Goal: Information Seeking & Learning: Check status

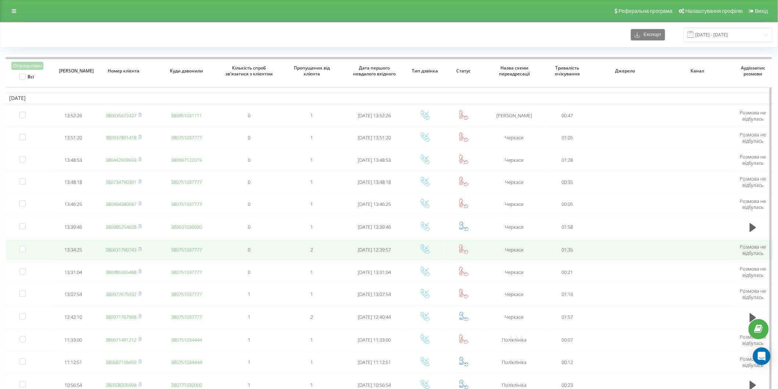
click at [96, 240] on td "380631790743" at bounding box center [123, 250] width 63 height 21
click at [117, 248] on link "380631790743" at bounding box center [121, 249] width 31 height 7
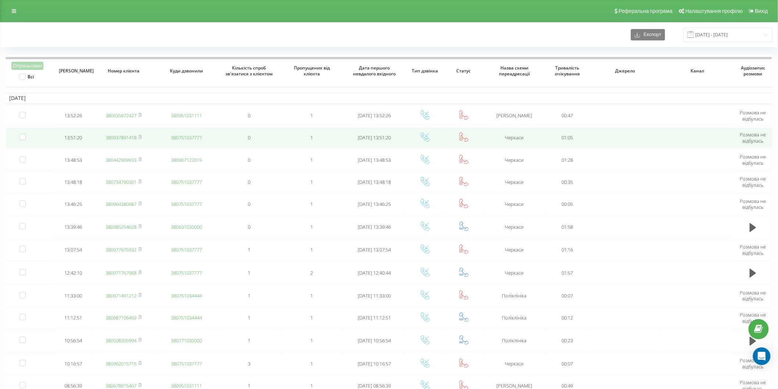
click at [124, 137] on link "380937891418" at bounding box center [121, 137] width 31 height 7
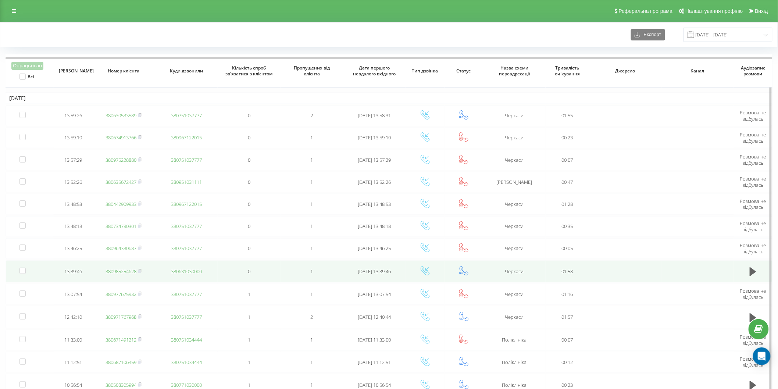
click at [115, 270] on link "380985254628" at bounding box center [121, 271] width 31 height 7
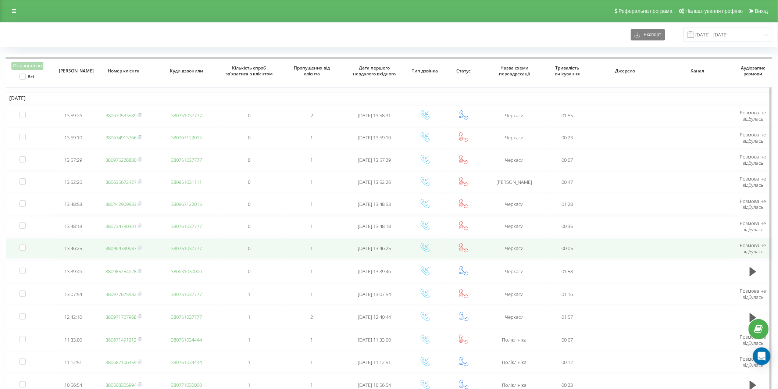
click at [126, 248] on link "380964380687" at bounding box center [121, 248] width 31 height 7
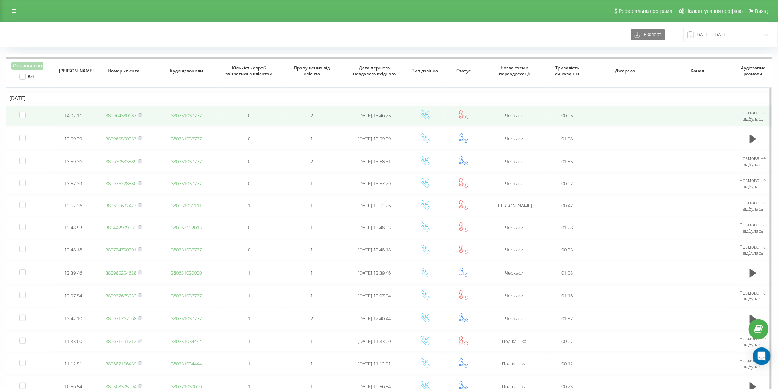
click at [124, 116] on link "380964380687" at bounding box center [121, 115] width 31 height 7
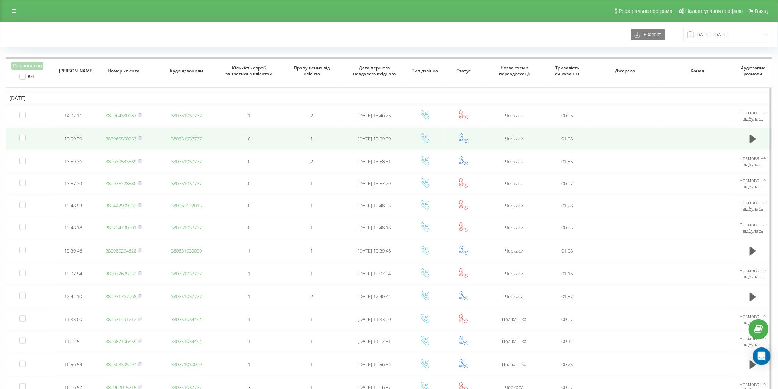
click at [129, 135] on link "380960550057" at bounding box center [121, 138] width 31 height 7
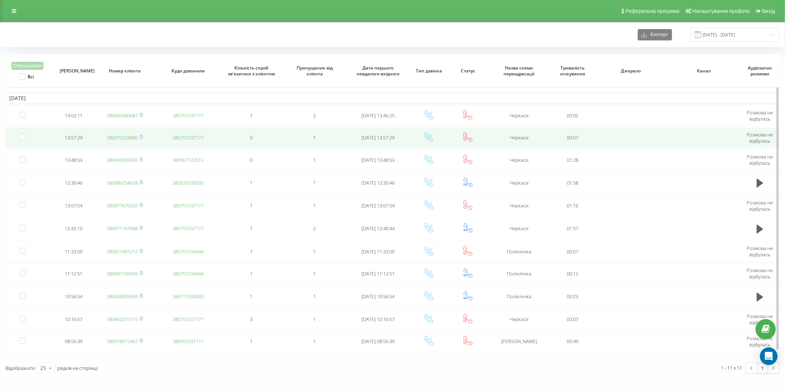
click at [133, 138] on link "380975228880" at bounding box center [122, 137] width 31 height 7
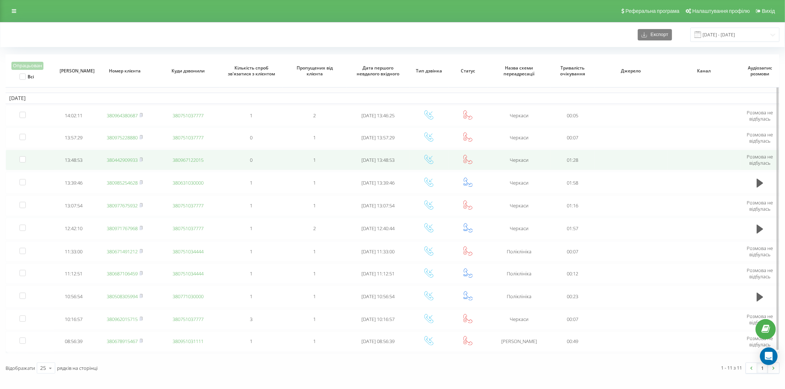
click at [128, 160] on link "380442909933" at bounding box center [122, 160] width 31 height 7
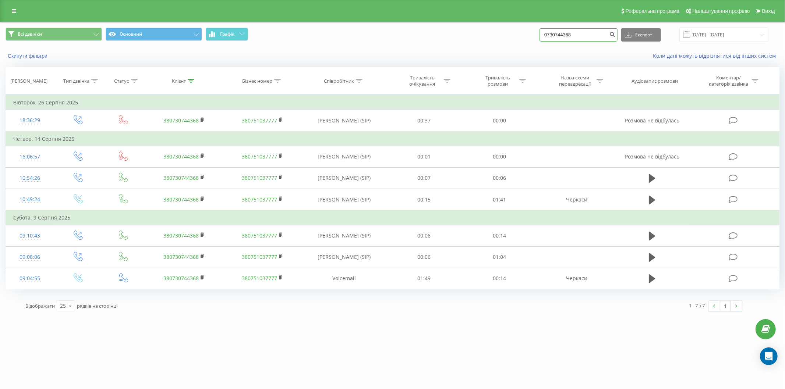
drag, startPoint x: 489, startPoint y: 38, endPoint x: 480, endPoint y: 42, distance: 9.9
click at [483, 40] on div "Всі дзвінки Основний Графік 0730744368 Експорт .csv .xls .xlsx [DATE] - [DATE]" at bounding box center [393, 35] width 774 height 14
paste input "+380969303674"
drag, startPoint x: 558, startPoint y: 33, endPoint x: 533, endPoint y: 40, distance: 25.5
click at [533, 40] on div "Всі дзвінки Основний Графік +380969303674 Експорт .csv .xls .xlsx 23.06.2025 - …" at bounding box center [393, 35] width 774 height 14
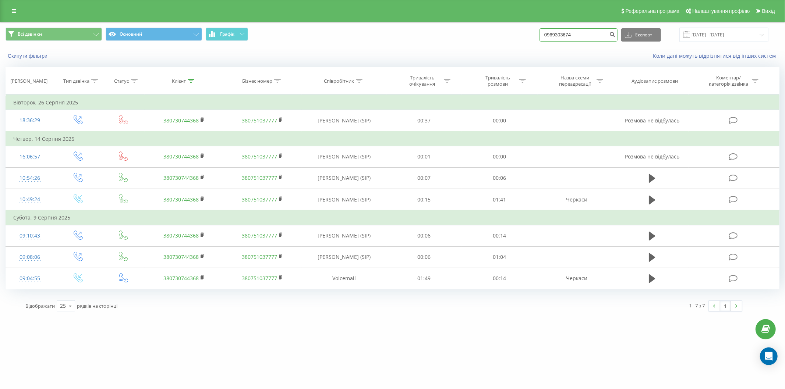
type input "0969303674"
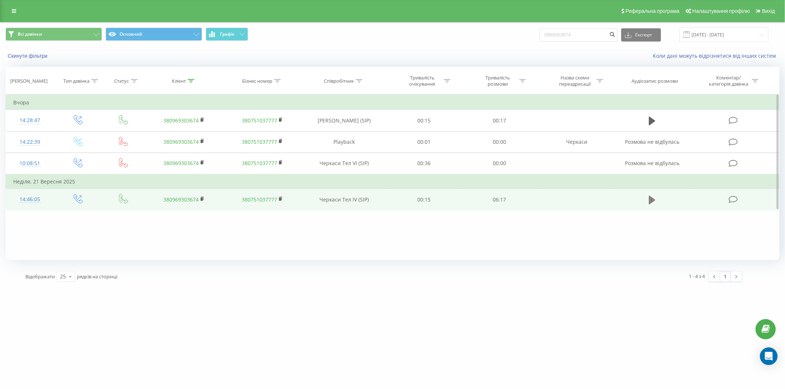
click at [651, 203] on icon at bounding box center [652, 199] width 7 height 9
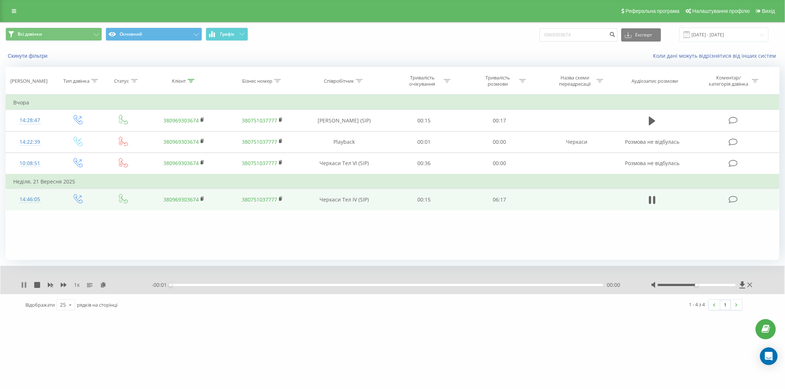
click at [22, 285] on icon at bounding box center [22, 285] width 1 height 6
click at [742, 283] on icon at bounding box center [742, 284] width 6 height 7
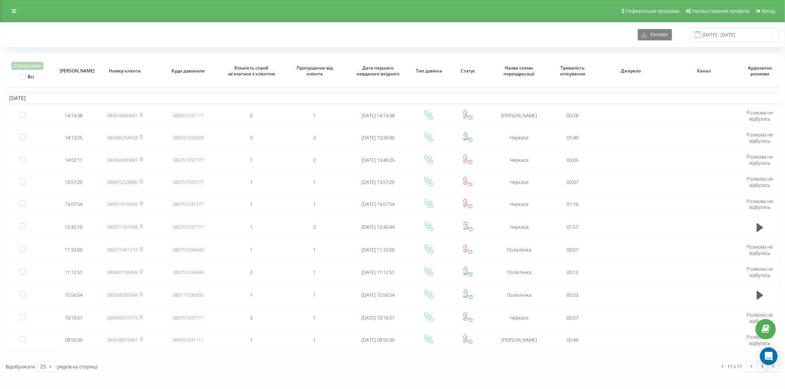
click at [547, 24] on div "Експорт 23.09.2025 - 23.09.2025" at bounding box center [392, 34] width 784 height 25
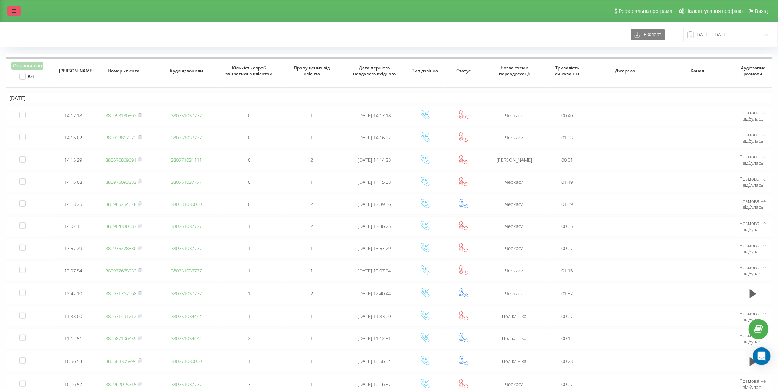
drag, startPoint x: 135, startPoint y: 50, endPoint x: 13, endPoint y: 16, distance: 126.9
click at [134, 50] on div "Експорт [DATE] - [DATE] Опрацьован Всі Дата дзвінка Номер клієнта Куди дзвонили…" at bounding box center [389, 232] width 767 height 421
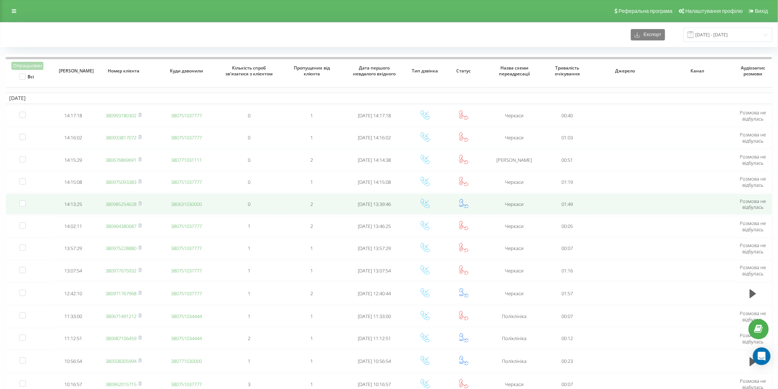
click at [130, 203] on link "380985254628" at bounding box center [121, 204] width 31 height 7
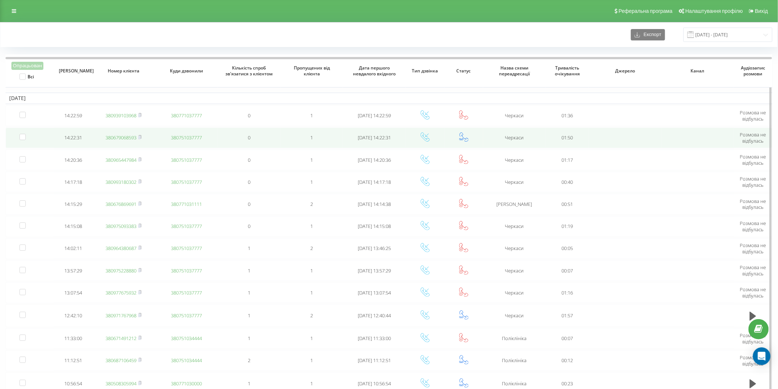
click at [120, 135] on link "380679068593" at bounding box center [121, 137] width 31 height 7
click at [128, 140] on link "380734869557" at bounding box center [121, 138] width 31 height 7
click at [116, 139] on link "380679068593" at bounding box center [121, 139] width 31 height 7
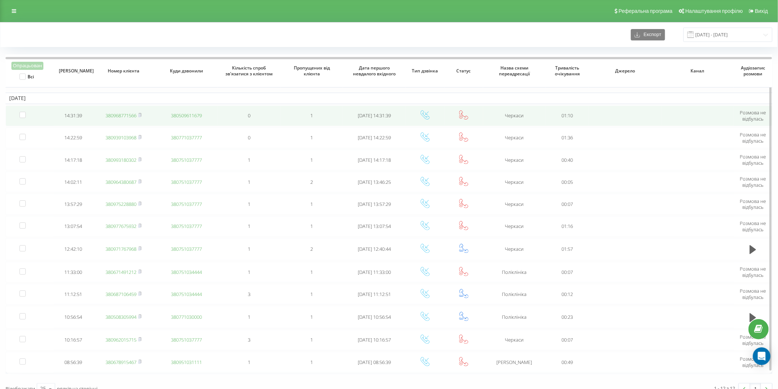
click at [113, 113] on link "380968771566" at bounding box center [121, 115] width 31 height 7
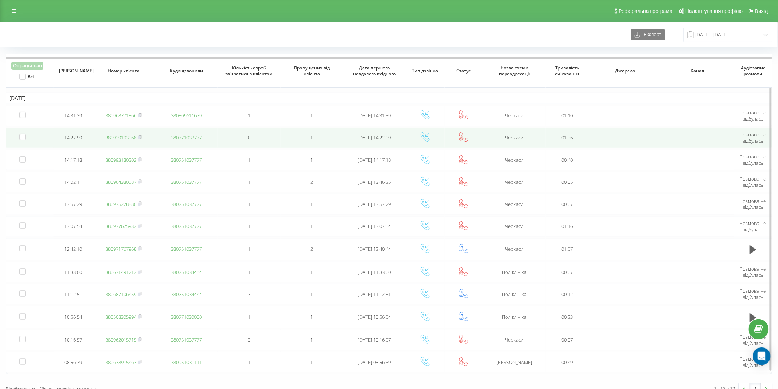
click at [131, 135] on link "380939103968" at bounding box center [121, 137] width 31 height 7
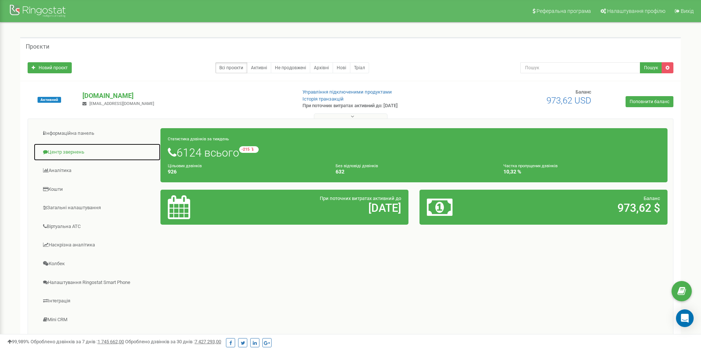
click at [68, 152] on link "Центр звернень" at bounding box center [96, 152] width 127 height 18
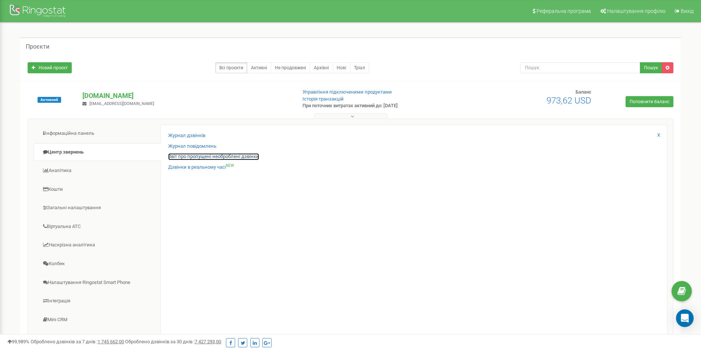
click at [213, 155] on link "Звіт про пропущені необроблені дзвінки" at bounding box center [213, 156] width 91 height 7
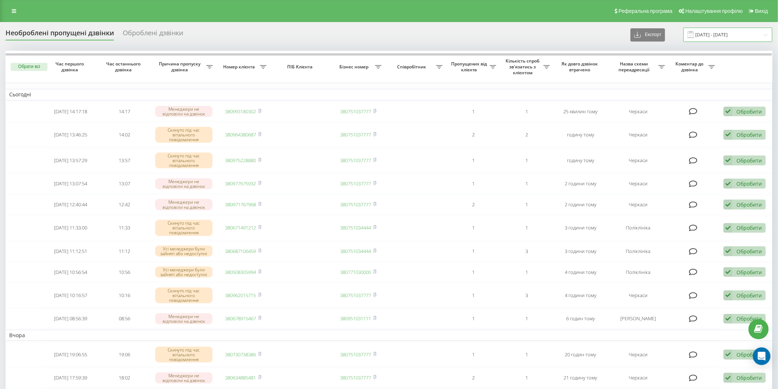
click at [731, 31] on input "[DATE] - [DATE]" at bounding box center [728, 35] width 89 height 14
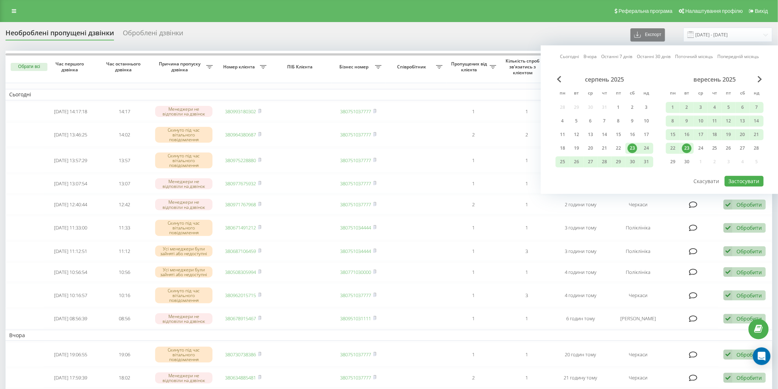
click at [689, 145] on div "23" at bounding box center [687, 148] width 10 height 10
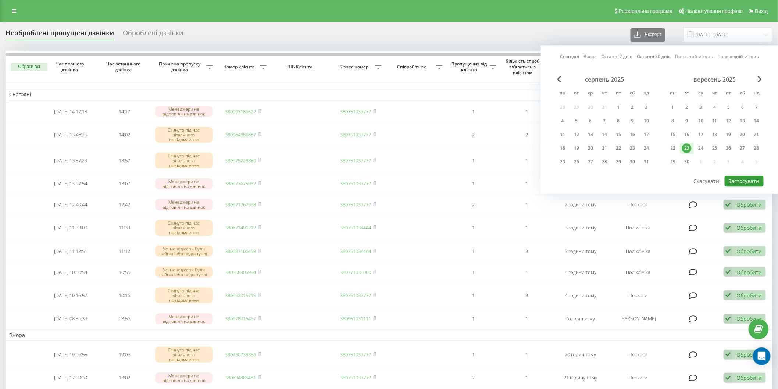
drag, startPoint x: 755, startPoint y: 179, endPoint x: 545, endPoint y: 180, distance: 210.1
click at [753, 177] on button "Застосувати" at bounding box center [744, 181] width 39 height 11
type input "[DATE] - [DATE]"
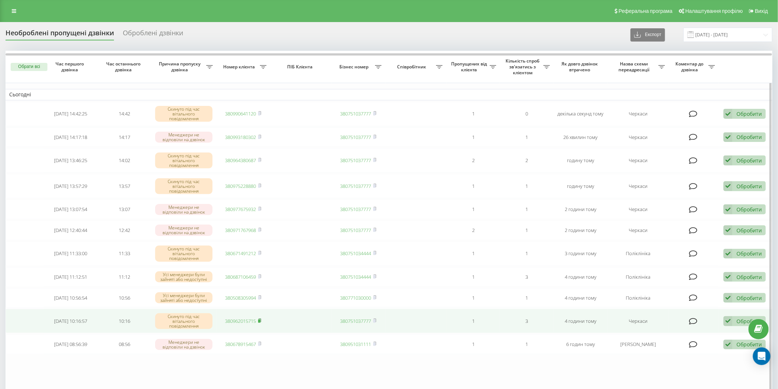
click at [259, 320] on rect at bounding box center [259, 321] width 2 height 3
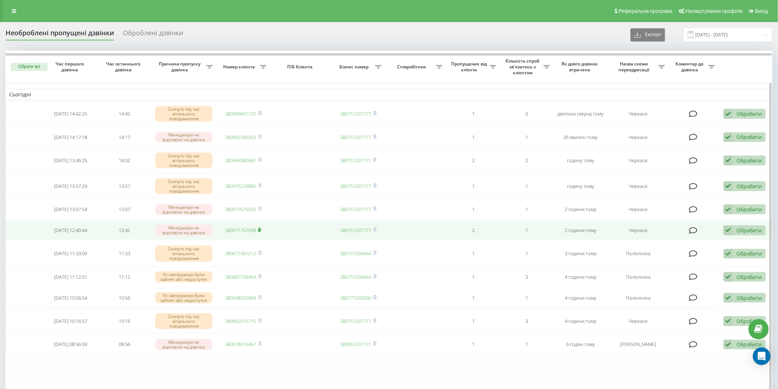
click at [260, 230] on rect at bounding box center [259, 230] width 2 height 3
click at [734, 231] on div "Обробити Не вдалося зв'язатися Зв'язався з клієнтом за допомогою іншого каналу …" at bounding box center [745, 231] width 42 height 10
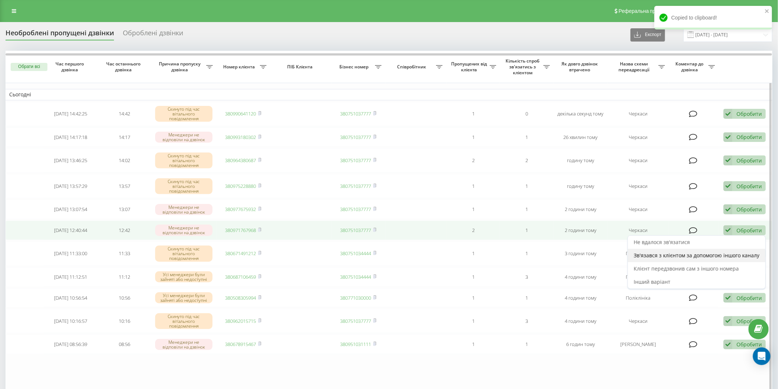
click at [667, 252] on span "Зв'язався з клієнтом за допомогою іншого каналу" at bounding box center [697, 255] width 126 height 7
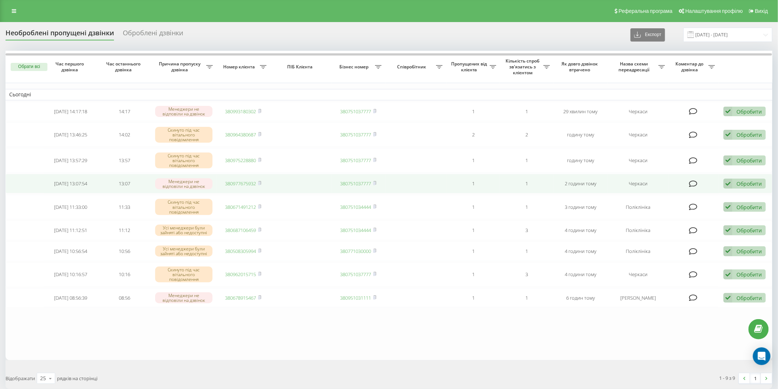
click at [756, 184] on div "Обробити" at bounding box center [749, 183] width 25 height 7
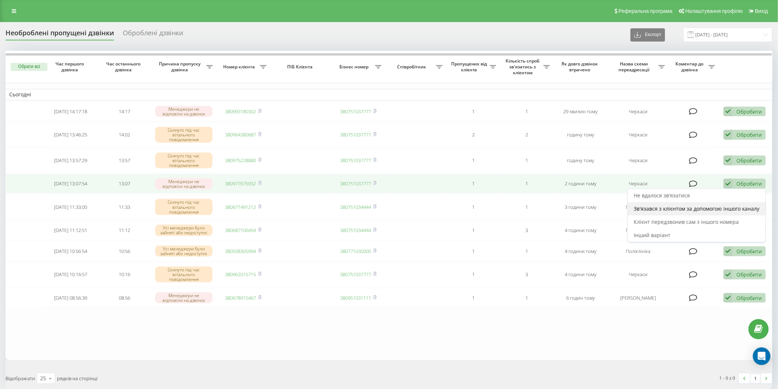
click at [670, 204] on div "Зв'язався з клієнтом за допомогою іншого каналу" at bounding box center [697, 208] width 138 height 13
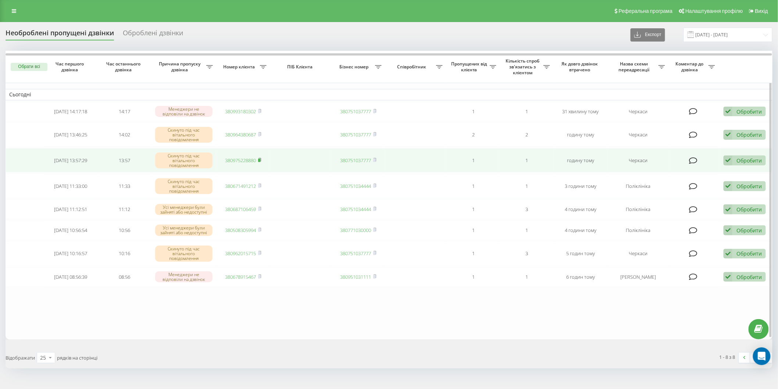
click at [262, 159] on icon at bounding box center [259, 160] width 3 height 4
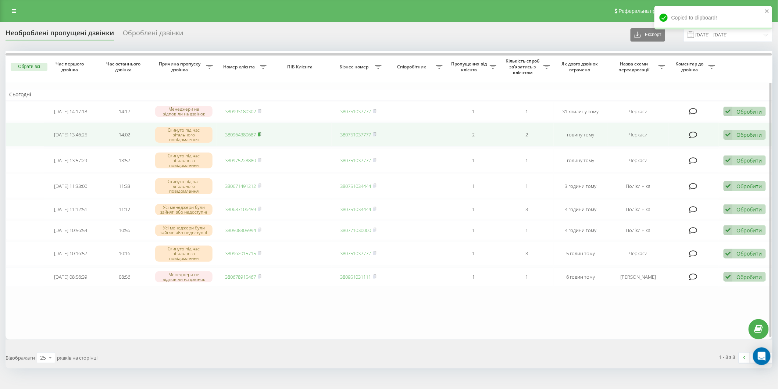
click at [262, 134] on icon at bounding box center [259, 134] width 3 height 4
click at [739, 135] on div "Обробити" at bounding box center [749, 134] width 25 height 7
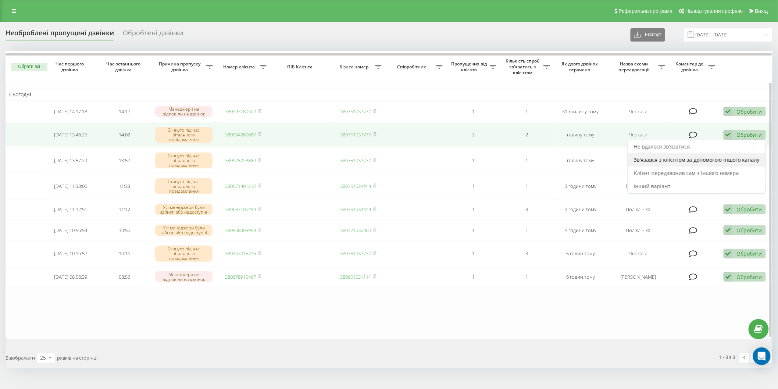
click at [686, 159] on span "Зв'язався з клієнтом за допомогою іншого каналу" at bounding box center [697, 159] width 126 height 7
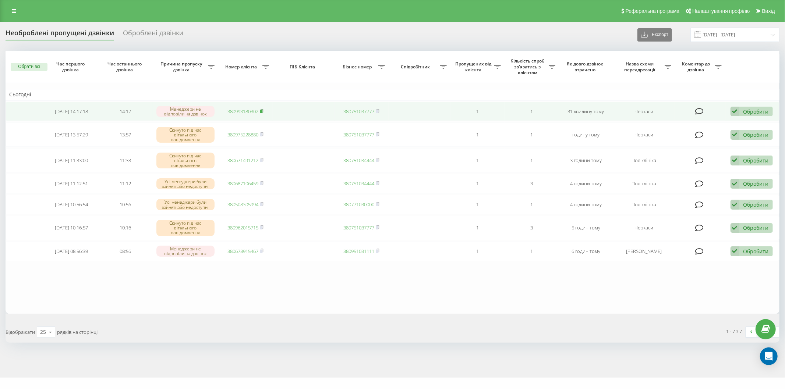
click at [262, 111] on rect at bounding box center [261, 111] width 2 height 3
click at [767, 110] on div "Обробити" at bounding box center [755, 111] width 25 height 7
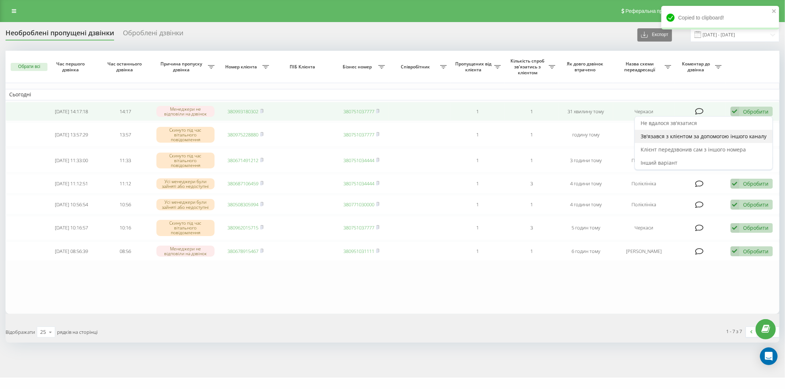
click at [698, 140] on div "Зв'язався з клієнтом за допомогою іншого каналу" at bounding box center [704, 136] width 138 height 13
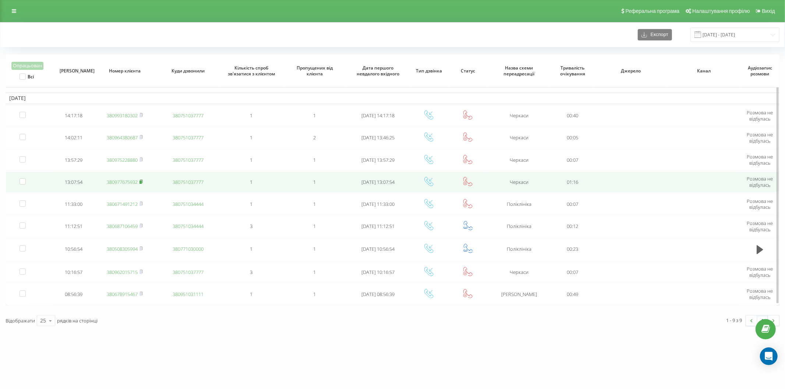
click at [141, 181] on rect at bounding box center [140, 182] width 2 height 3
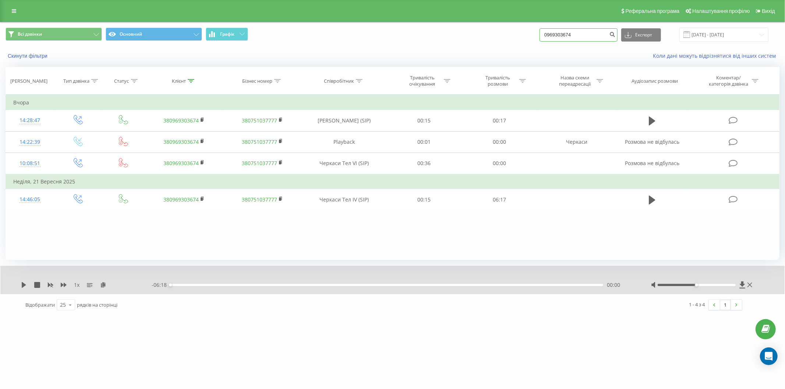
drag, startPoint x: 489, startPoint y: 47, endPoint x: 475, endPoint y: 47, distance: 14.0
click at [475, 47] on div "Всі дзвінки Основний Графік 0969303674 Експорт .csv .xls .xlsx 23.06.2025 - 23.…" at bounding box center [392, 43] width 784 height 42
drag, startPoint x: 589, startPoint y: 34, endPoint x: 506, endPoint y: 34, distance: 83.1
click at [506, 34] on div "Всі дзвінки Основний Графік 0969303674 Експорт .csv .xls .xlsx 23.06.2025 - 23.…" at bounding box center [393, 35] width 774 height 14
paste input "380673189211"
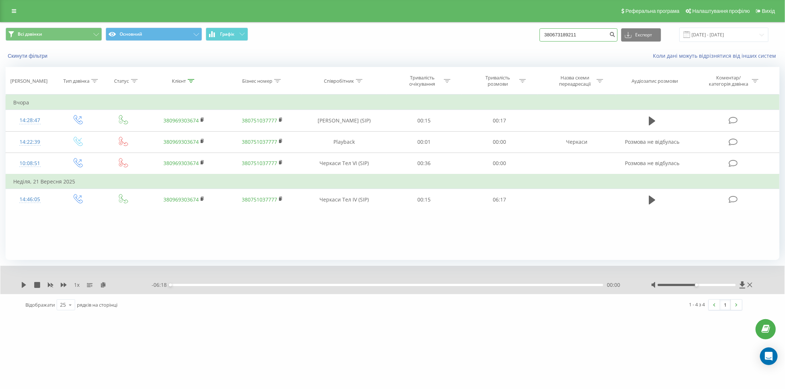
type input "380673189211"
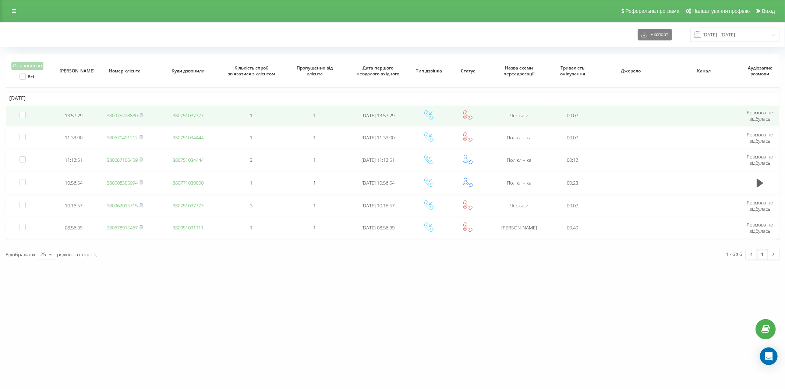
click at [125, 117] on link "380975228880" at bounding box center [122, 115] width 31 height 7
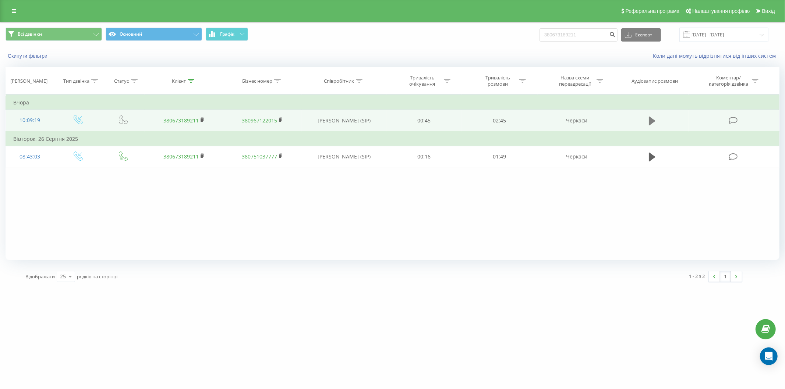
click at [653, 118] on icon at bounding box center [652, 121] width 7 height 10
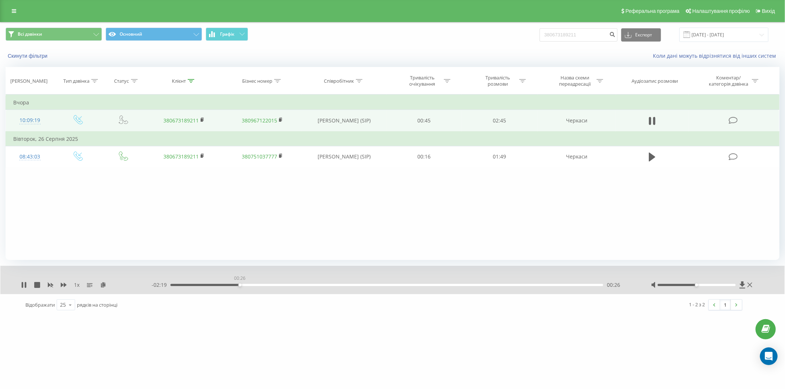
click at [240, 284] on div "00:26" at bounding box center [386, 285] width 433 height 2
click at [283, 285] on div "00:27" at bounding box center [386, 285] width 433 height 2
click at [291, 285] on div "00:44" at bounding box center [386, 285] width 433 height 2
click at [312, 286] on div "- 01:59 00:46 00:46" at bounding box center [392, 284] width 481 height 7
click at [313, 285] on div "00:55" at bounding box center [386, 285] width 433 height 2
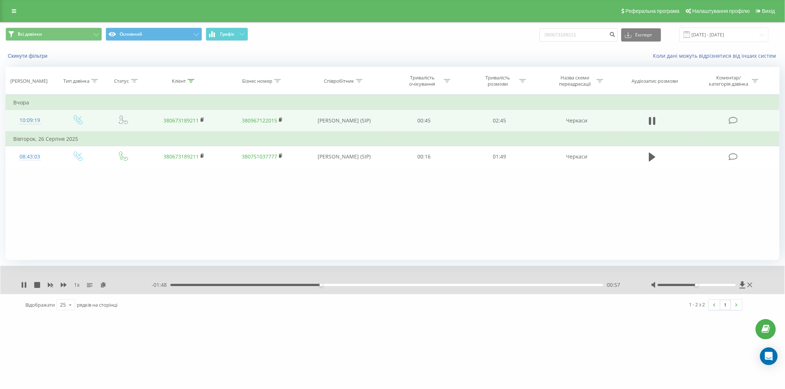
click at [328, 284] on div "00:57" at bounding box center [386, 285] width 433 height 2
click at [340, 285] on div "01:00" at bounding box center [386, 285] width 433 height 2
click at [354, 285] on div "01:05" at bounding box center [386, 285] width 433 height 2
click at [368, 285] on div "01:12" at bounding box center [386, 285] width 433 height 2
click at [375, 286] on div "- 01:29 01:16 01:16" at bounding box center [392, 284] width 481 height 7
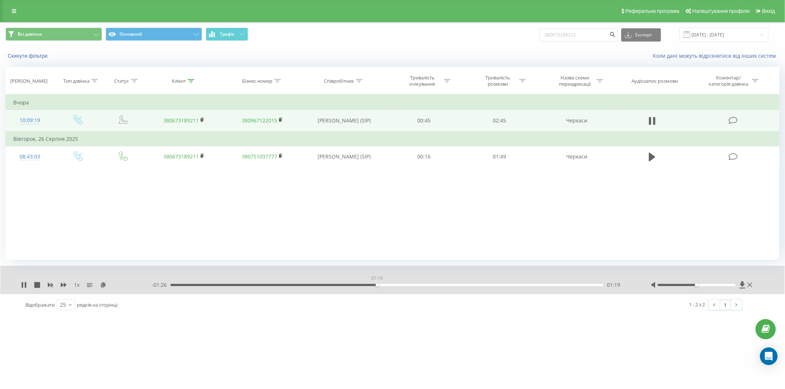
click at [377, 284] on div "01:19" at bounding box center [386, 285] width 433 height 2
click at [391, 286] on div "01:19" at bounding box center [386, 285] width 433 height 2
click at [398, 285] on div "01:25" at bounding box center [386, 285] width 433 height 2
click at [409, 284] on div "01:27" at bounding box center [386, 285] width 433 height 2
click at [437, 286] on div "01:32" at bounding box center [386, 285] width 433 height 2
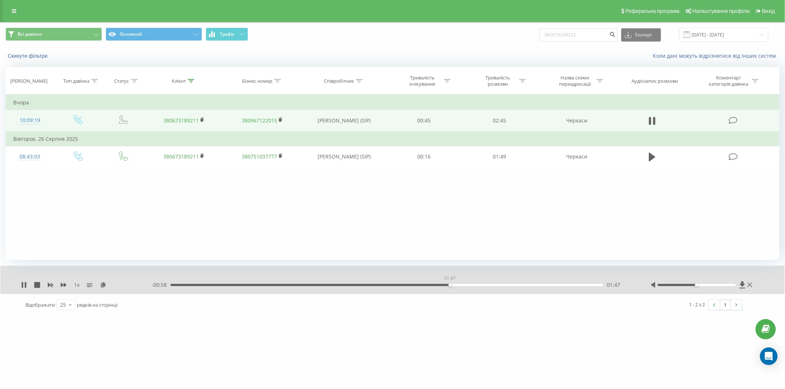
click at [450, 285] on div "01:47" at bounding box center [386, 285] width 433 height 2
click at [468, 284] on div "01:47" at bounding box center [386, 285] width 433 height 2
click at [24, 287] on icon at bounding box center [24, 285] width 6 height 6
drag, startPoint x: 591, startPoint y: 37, endPoint x: 490, endPoint y: 42, distance: 101.7
click at [490, 42] on div "Всі дзвінки Основний Графік 380673189211 Експорт .csv .xls .xlsx 23.06.2025 - 2…" at bounding box center [393, 35] width 774 height 14
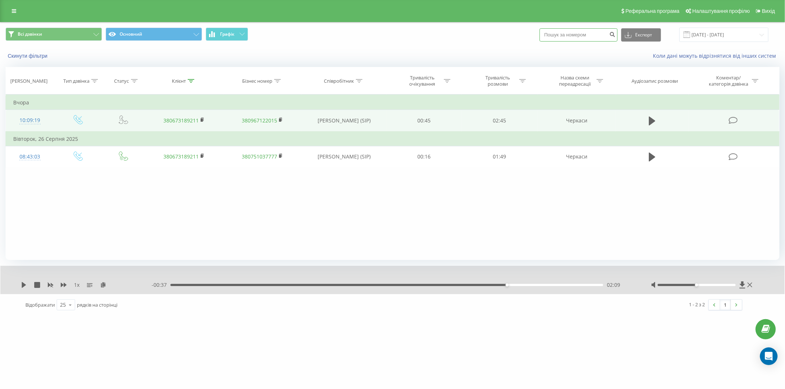
paste input "380956985054"
type input "380956985054"
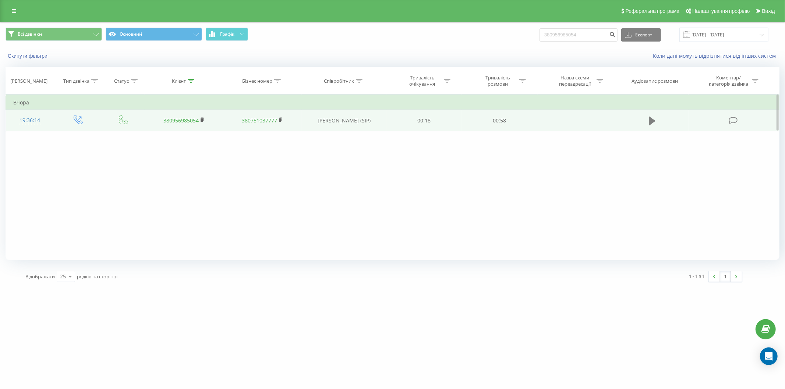
click at [648, 121] on button at bounding box center [651, 121] width 11 height 11
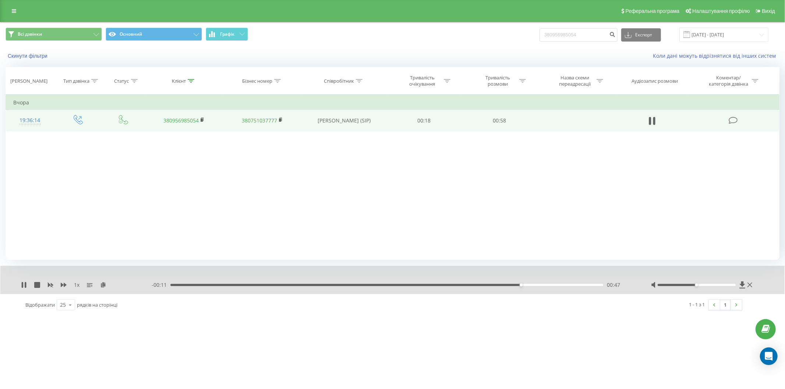
click at [664, 157] on div "Фільтрувати за умовою Дорівнює Введіть значення Скасувати OK Фільтрувати за умо…" at bounding box center [393, 178] width 774 height 166
click at [649, 127] on td at bounding box center [652, 120] width 72 height 21
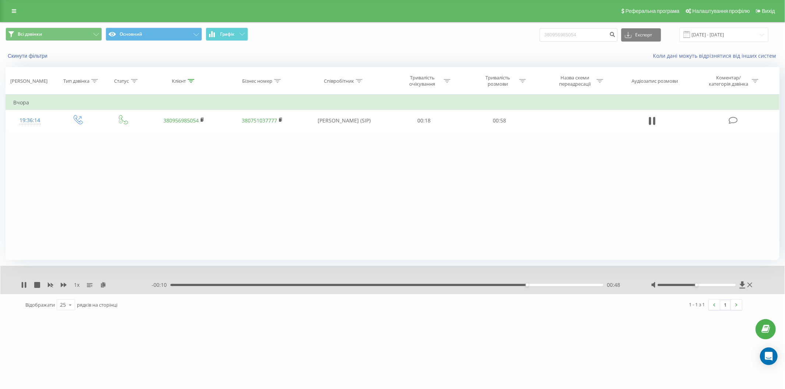
drag, startPoint x: 652, startPoint y: 122, endPoint x: 646, endPoint y: 127, distance: 7.3
click at [652, 123] on icon at bounding box center [652, 121] width 7 height 10
drag, startPoint x: 594, startPoint y: 41, endPoint x: 490, endPoint y: 43, distance: 103.4
click at [432, 41] on div "Всі дзвінки Основний Графік 380956985054 Експорт .csv .xls .xlsx 23.06.2025 - 2…" at bounding box center [393, 35] width 774 height 14
click at [596, 35] on input "380956985054" at bounding box center [578, 34] width 78 height 13
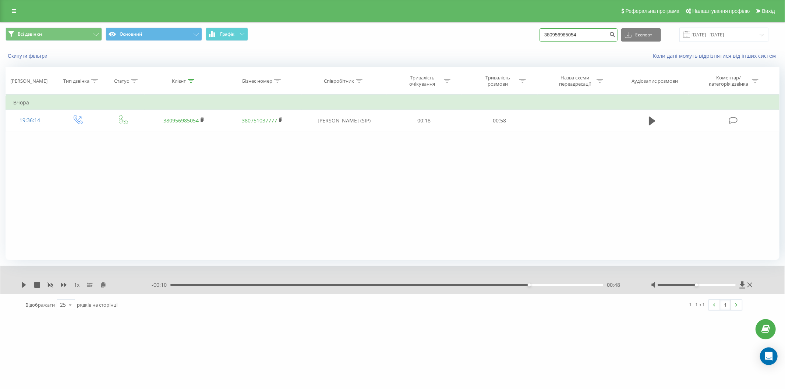
drag, startPoint x: 596, startPoint y: 35, endPoint x: 440, endPoint y: 31, distance: 156.1
click at [436, 31] on div "Всі дзвінки Основний Графік 380956985054 Експорт .csv .xls .xlsx 23.06.2025 - 2…" at bounding box center [393, 35] width 774 height 14
paste input "(068) 759-55-33"
click at [565, 35] on input "(068) 759-55-33" at bounding box center [578, 34] width 78 height 13
click at [564, 36] on input "(068) 759-55-33" at bounding box center [578, 34] width 78 height 13
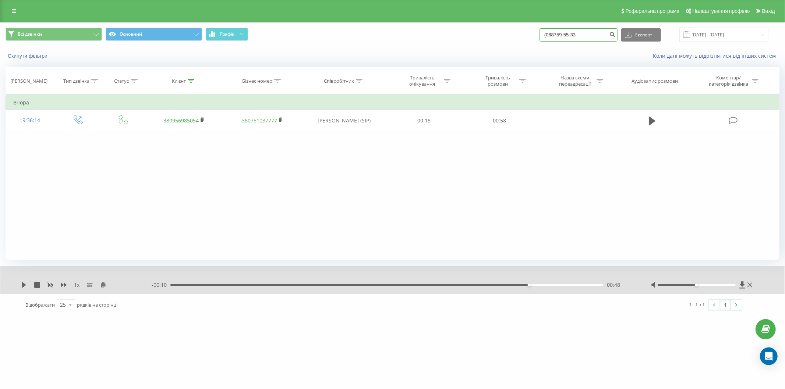
click at [552, 35] on input "(068759-55-33" at bounding box center [578, 34] width 78 height 13
click at [567, 35] on input "068759-55-33" at bounding box center [578, 34] width 78 height 13
click at [566, 35] on input "06875-55-33" at bounding box center [578, 34] width 78 height 13
click at [571, 36] on input "0687555-33" at bounding box center [578, 34] width 78 height 13
click at [565, 36] on input "068755533" at bounding box center [578, 34] width 78 height 13
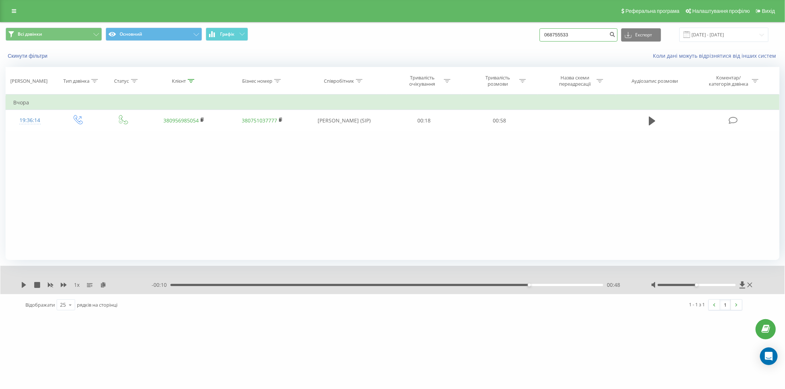
click at [564, 36] on input "068755533" at bounding box center [578, 34] width 78 height 13
type input "0687595533"
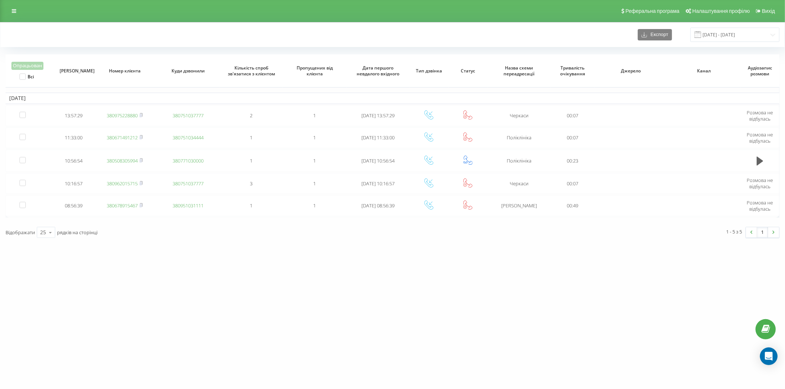
click at [10, 18] on div "Реферальна програма Налаштування профілю Вихід" at bounding box center [392, 11] width 785 height 22
click at [12, 11] on icon at bounding box center [14, 10] width 4 height 5
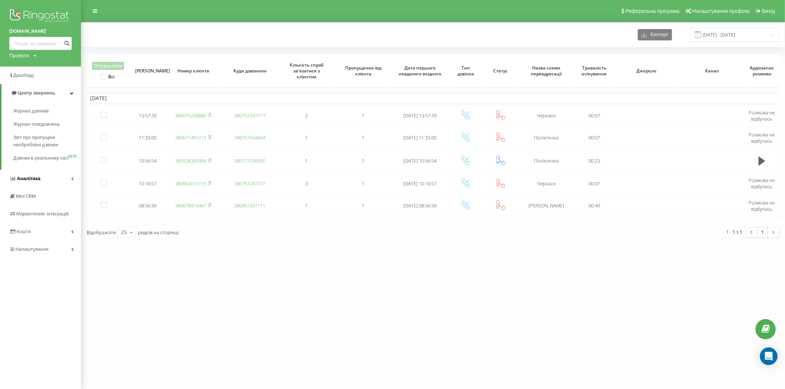
click at [38, 182] on span "Аналiтика" at bounding box center [24, 178] width 31 height 7
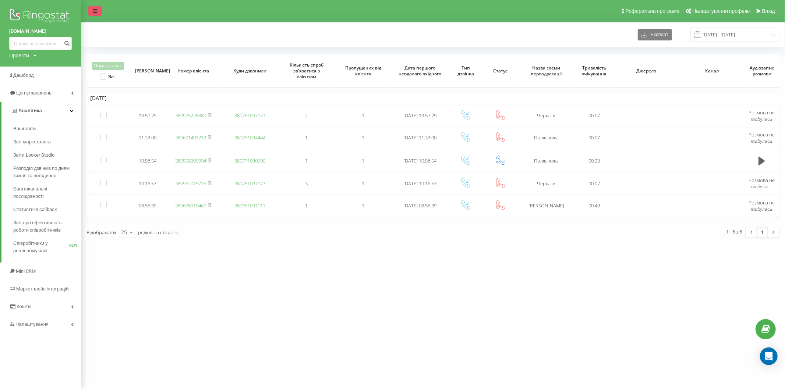
click at [101, 13] on div "Реферальна програма Налаштування профілю Вихід" at bounding box center [392, 11] width 785 height 22
click at [98, 10] on link at bounding box center [94, 11] width 13 height 10
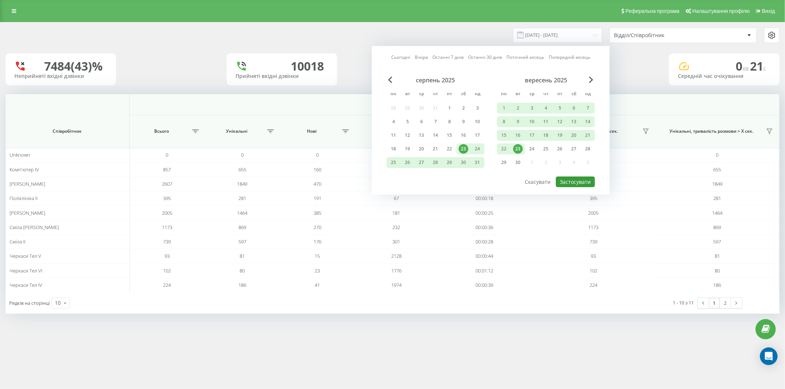
click at [580, 182] on button "Застосувати" at bounding box center [575, 182] width 39 height 11
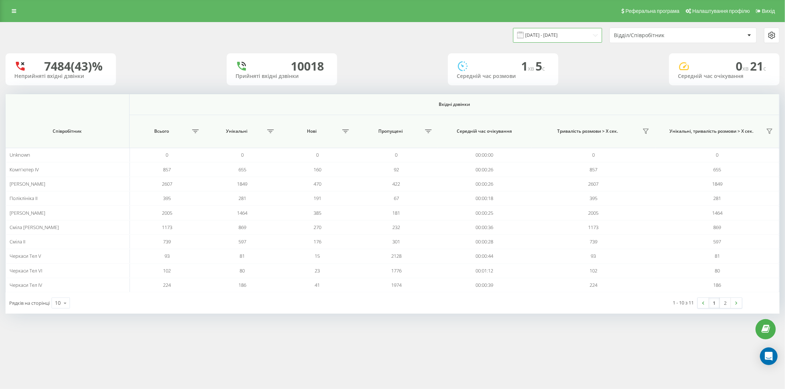
click at [550, 33] on input "[DATE] - [DATE]" at bounding box center [557, 35] width 89 height 14
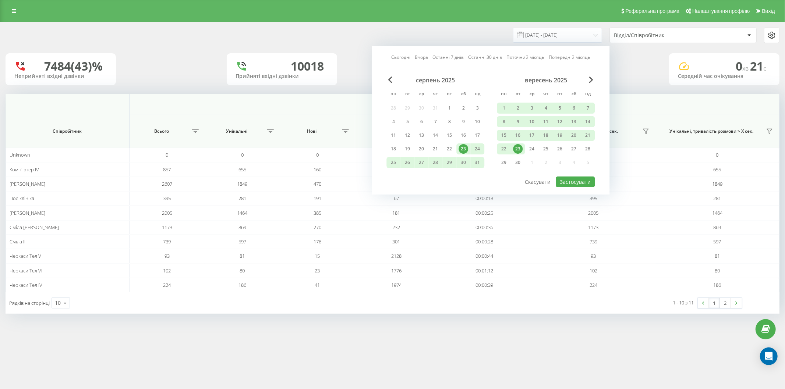
click at [519, 148] on div "23" at bounding box center [518, 149] width 10 height 10
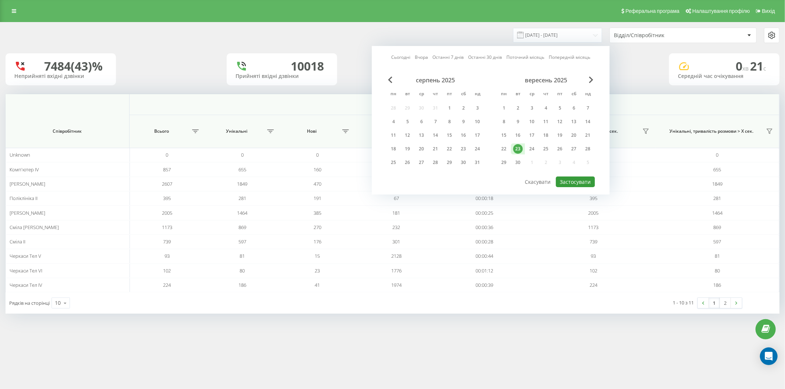
click at [590, 183] on button "Застосувати" at bounding box center [575, 182] width 39 height 11
type input "[DATE] - [DATE]"
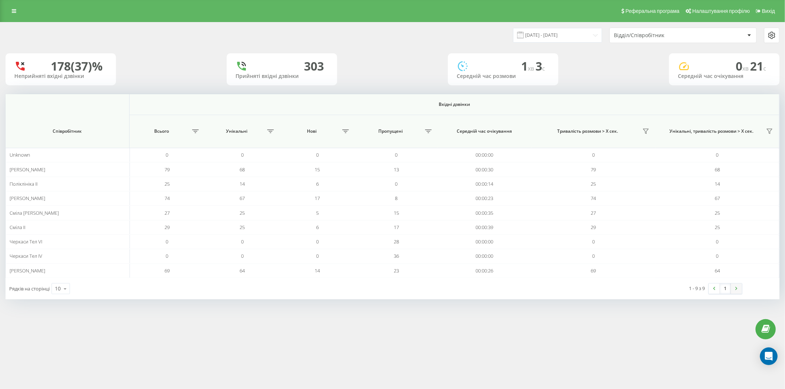
click at [734, 291] on link at bounding box center [736, 289] width 11 height 10
click at [737, 290] on img at bounding box center [736, 288] width 2 height 3
click at [713, 290] on img at bounding box center [714, 288] width 2 height 3
click at [736, 286] on link at bounding box center [736, 289] width 11 height 10
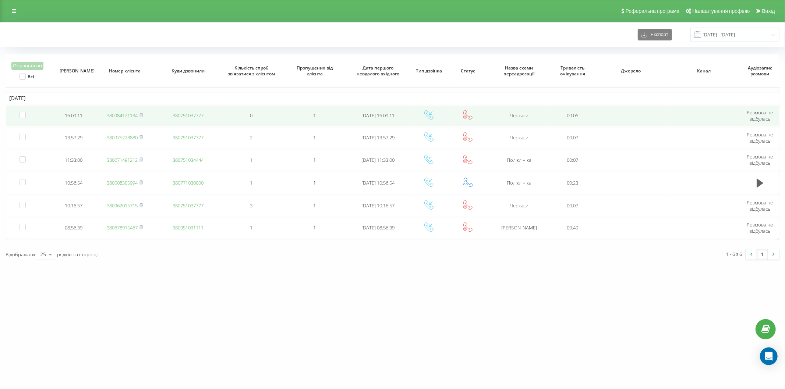
click at [123, 113] on link "380984121134" at bounding box center [122, 115] width 31 height 7
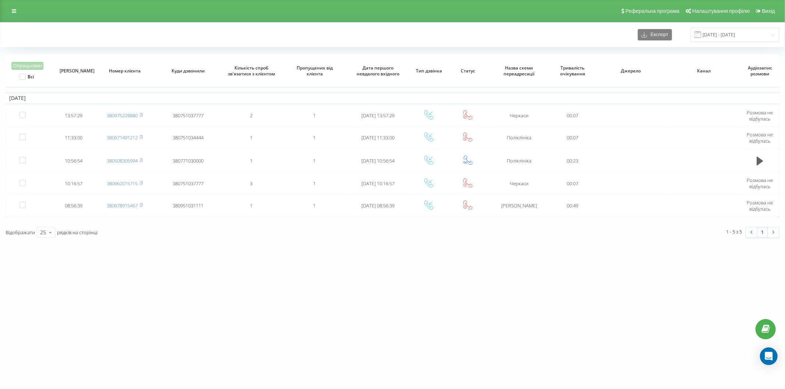
click at [168, 329] on div "vashlikar.ck.ua Проекти vashlikar.ck.ua Дашборд Центр звернень Журнал дзвінків …" at bounding box center [392, 194] width 785 height 389
click at [9, 12] on link at bounding box center [13, 11] width 13 height 10
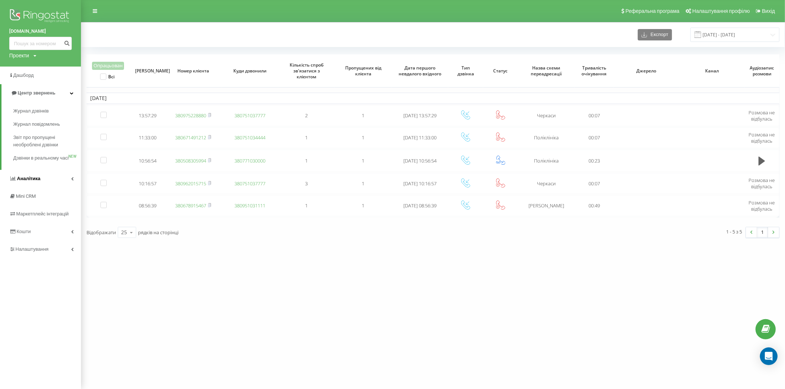
click at [54, 185] on link "Аналiтика" at bounding box center [40, 179] width 81 height 18
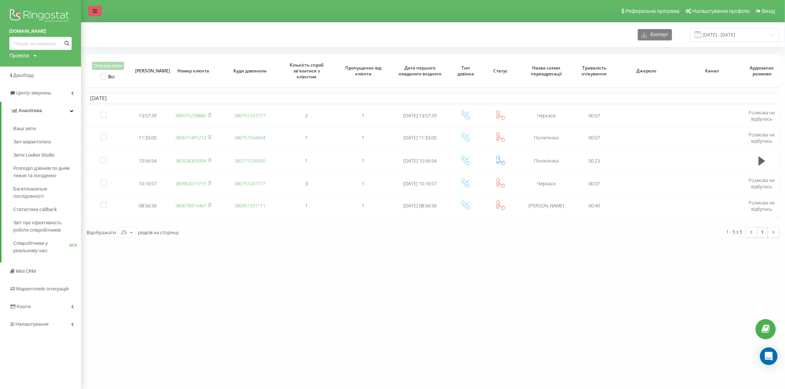
click at [99, 7] on link at bounding box center [94, 11] width 13 height 10
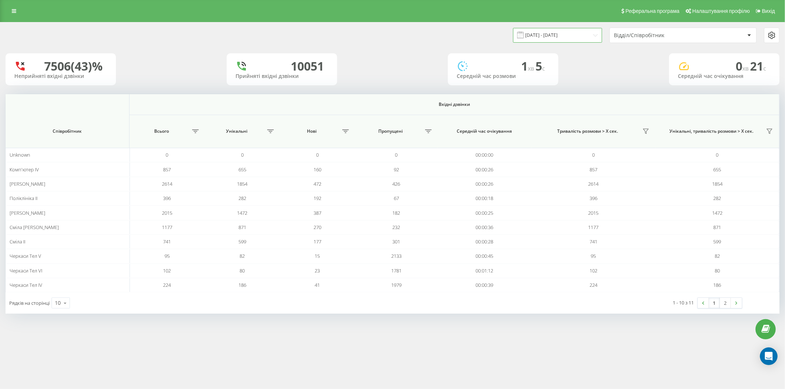
click at [547, 37] on input "[DATE] - [DATE]" at bounding box center [557, 35] width 89 height 14
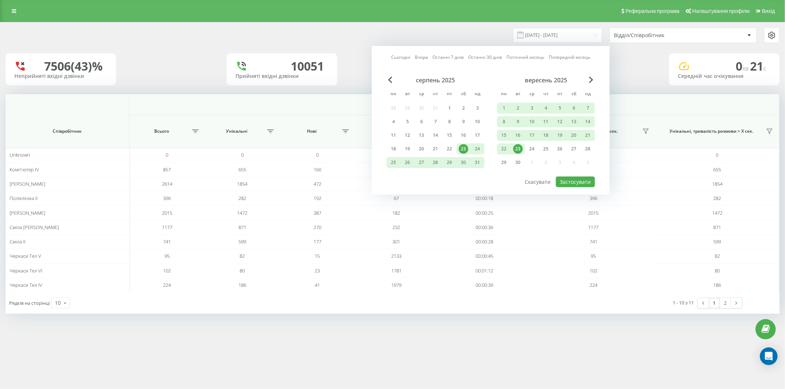
drag, startPoint x: 518, startPoint y: 144, endPoint x: 532, endPoint y: 167, distance: 27.1
click at [518, 144] on div "23" at bounding box center [518, 149] width 10 height 10
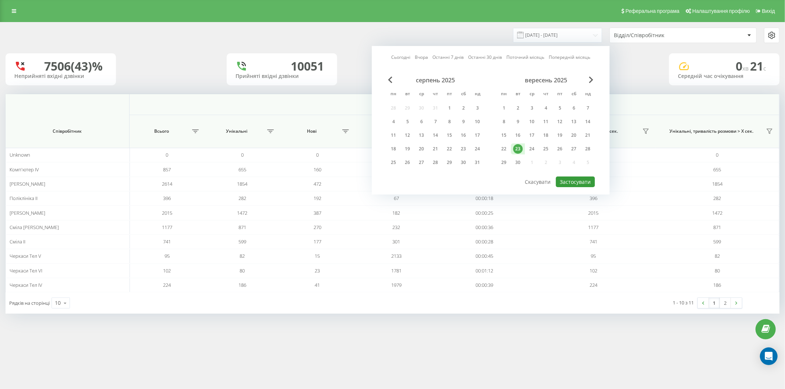
click at [581, 183] on button "Застосувати" at bounding box center [575, 182] width 39 height 11
type input "[DATE] - [DATE]"
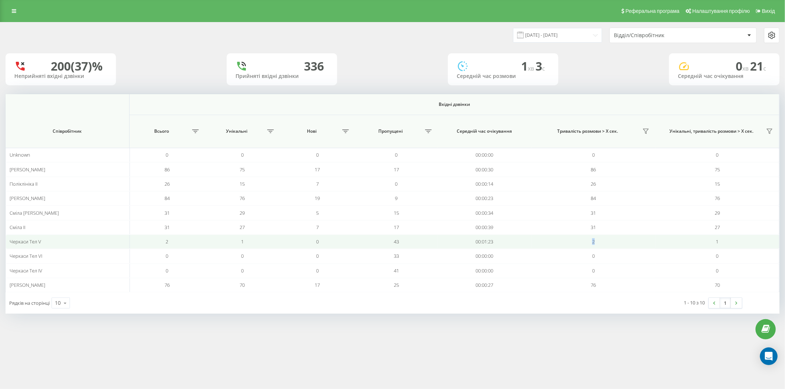
drag, startPoint x: 698, startPoint y: 242, endPoint x: 514, endPoint y: 237, distance: 183.6
click at [514, 237] on tr "Черкаси Тел V 2 1 0 43 00:01:23 2 1" at bounding box center [393, 242] width 774 height 14
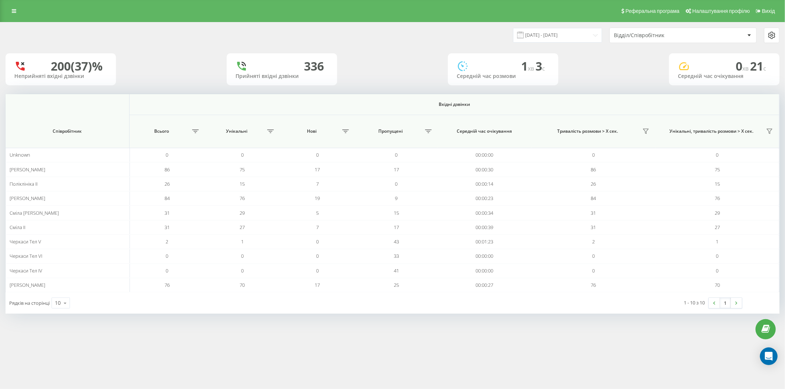
click at [82, 295] on div "Рядків на сторінці 10 10 25 50 100" at bounding box center [199, 302] width 387 height 21
click at [66, 304] on icon at bounding box center [65, 303] width 11 height 14
click at [107, 330] on div "Реферальна програма Налаштування профілю Вихід 23.09.2025 - 23.09.2025 Відділ/С…" at bounding box center [392, 194] width 785 height 389
click at [629, 39] on div "Відділ/Співробітник" at bounding box center [683, 35] width 146 height 15
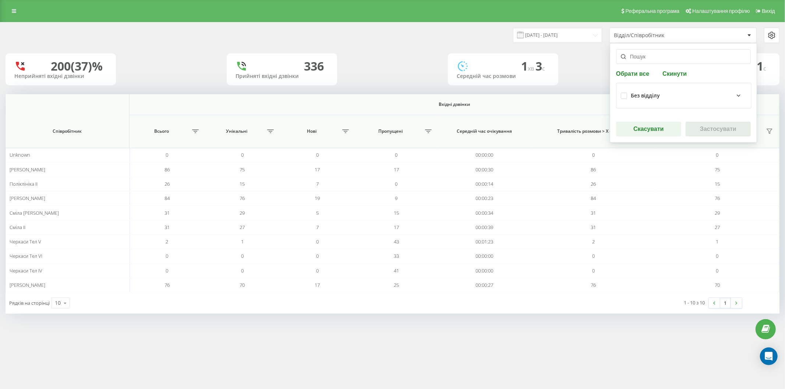
click at [629, 39] on div "Відділ/Співробітник" at bounding box center [683, 35] width 146 height 15
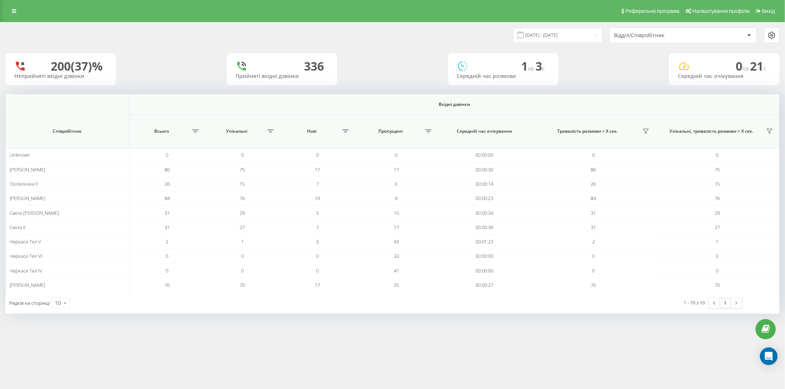
click at [592, 79] on div "200 (37)% Неприйняті вхідні дзвінки 336 Прийняті вхідні дзвінки 1 хв 3 c Середн…" at bounding box center [393, 69] width 774 height 32
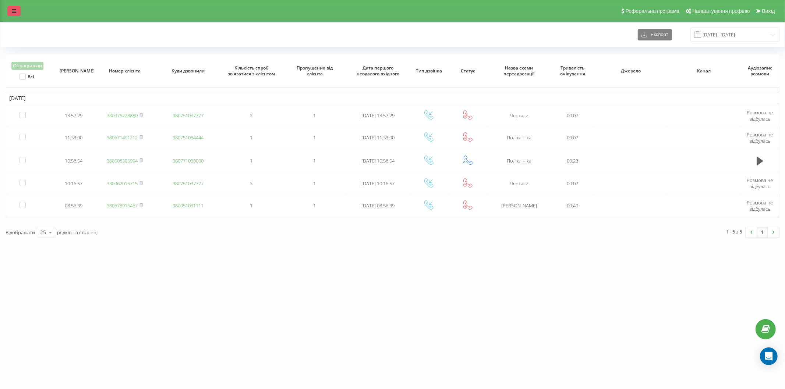
click at [20, 9] on link at bounding box center [13, 11] width 13 height 10
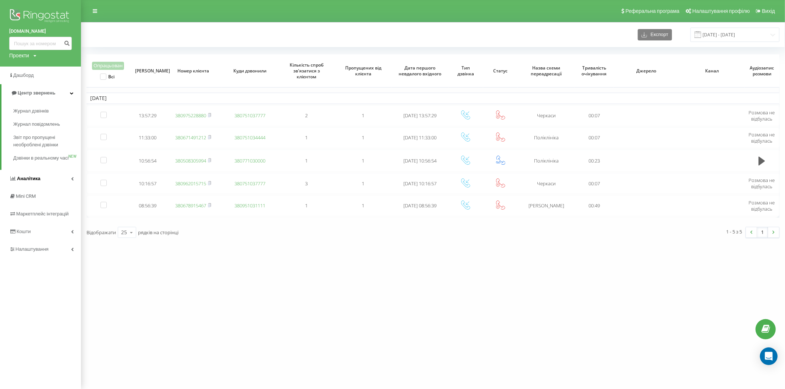
click at [42, 188] on link "Аналiтика" at bounding box center [40, 179] width 81 height 18
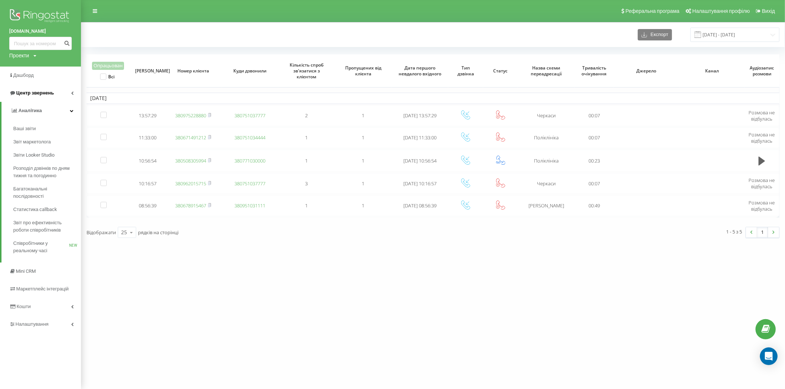
click at [52, 94] on span "Центр звернень" at bounding box center [35, 93] width 38 height 6
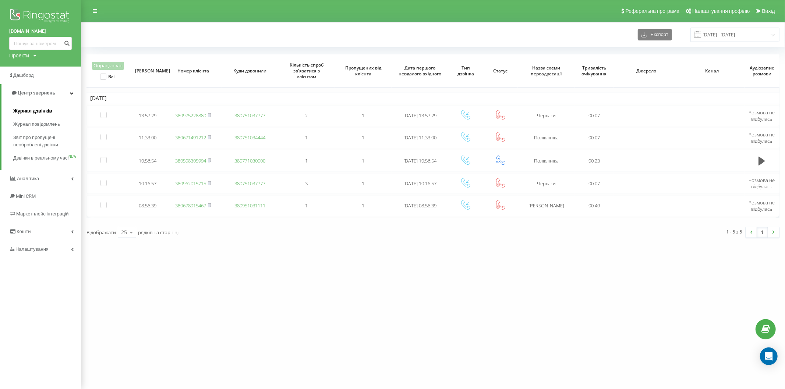
click at [32, 113] on span "Журнал дзвінків" at bounding box center [32, 110] width 39 height 7
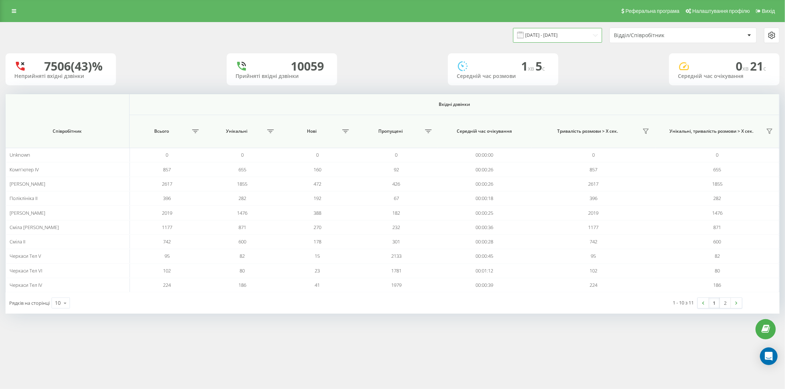
click at [564, 32] on input "[DATE] - [DATE]" at bounding box center [557, 35] width 89 height 14
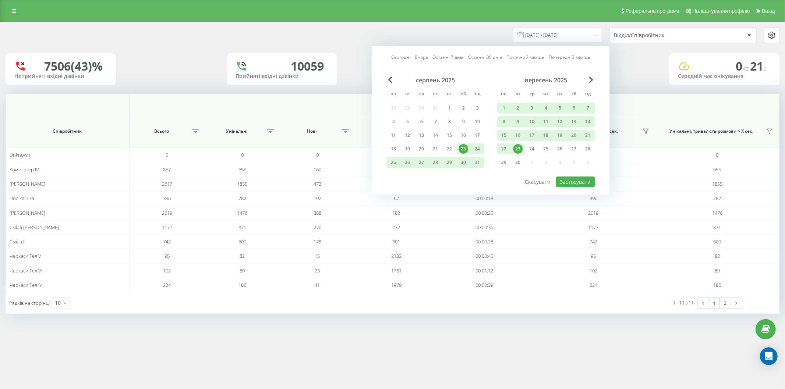
click at [517, 151] on div "23" at bounding box center [518, 149] width 10 height 10
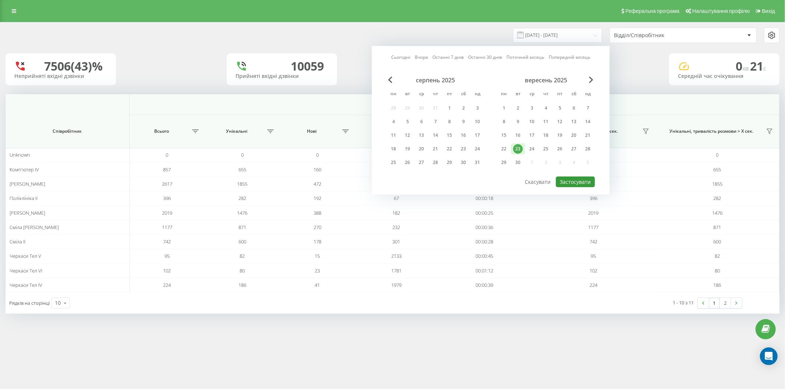
click at [581, 183] on button "Застосувати" at bounding box center [575, 182] width 39 height 11
type input "[DATE] - [DATE]"
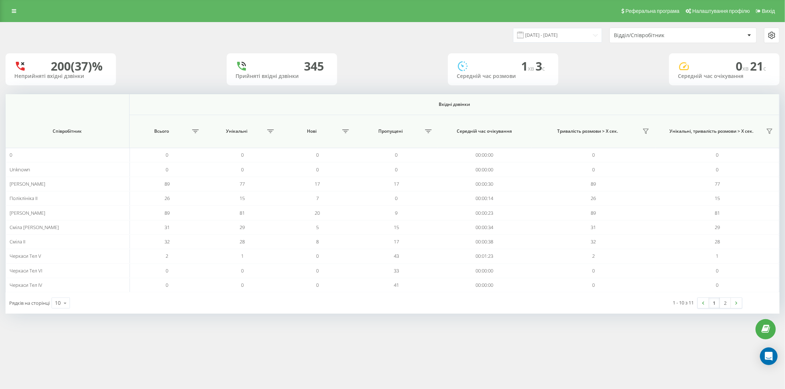
drag, startPoint x: 784, startPoint y: 32, endPoint x: 774, endPoint y: 37, distance: 10.9
click at [777, 35] on div "[DATE] - [DATE] Відділ/Співробітник" at bounding box center [392, 35] width 784 height 15
click at [773, 37] on icon at bounding box center [771, 35] width 9 height 9
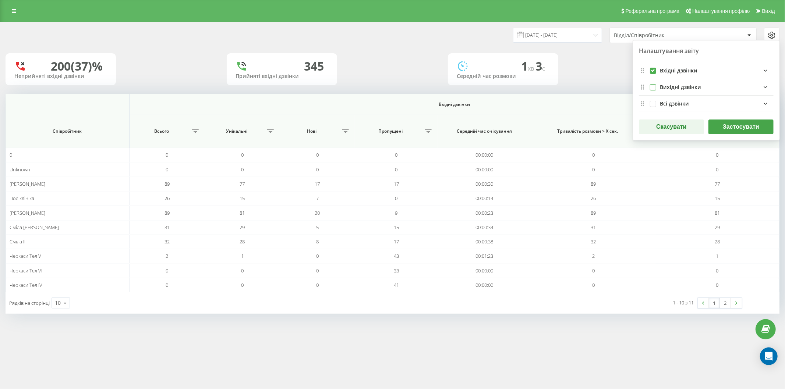
click at [655, 84] on label "outgoingFields quote list" at bounding box center [653, 84] width 6 height 0
checkbox input "true"
click at [653, 101] on label "allFields quote list" at bounding box center [653, 101] width 6 height 0
checkbox input "true"
click at [732, 120] on button "Застосувати" at bounding box center [740, 127] width 65 height 15
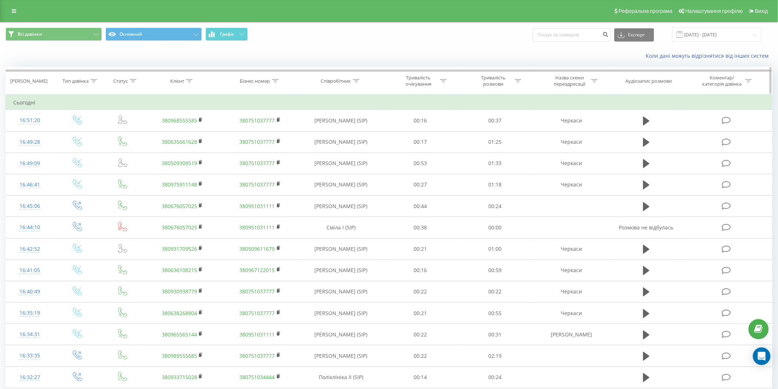
click at [356, 82] on icon at bounding box center [356, 81] width 7 height 4
click at [348, 129] on input "text" at bounding box center [341, 133] width 65 height 13
type input "настя мирошниченко"
click at [352, 146] on span "OK" at bounding box center [357, 147] width 21 height 11
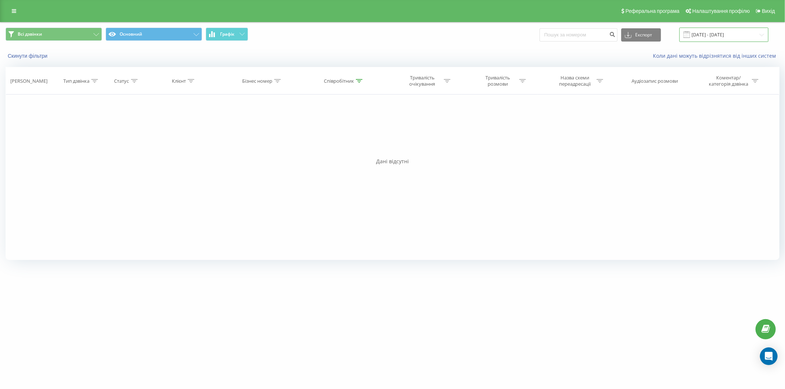
click at [713, 31] on input "23.08.2025 - 23.09.2025" at bounding box center [723, 35] width 89 height 14
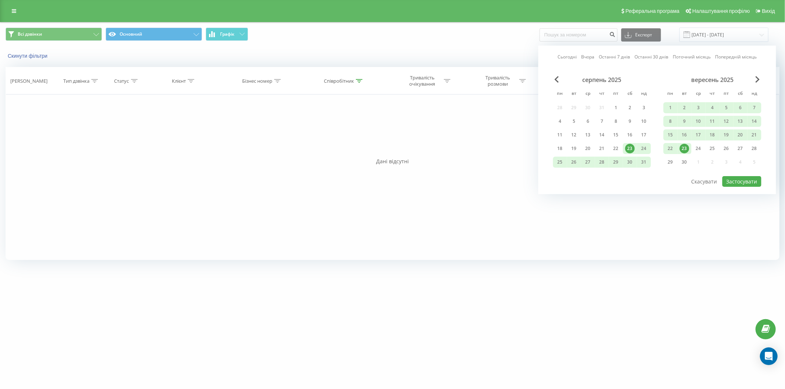
click at [686, 145] on div "23" at bounding box center [685, 149] width 10 height 10
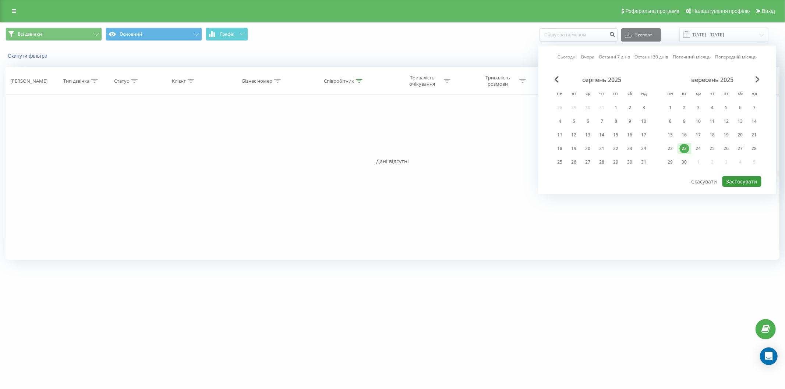
click at [730, 182] on button "Застосувати" at bounding box center [741, 181] width 39 height 11
type input "[DATE] - [DATE]"
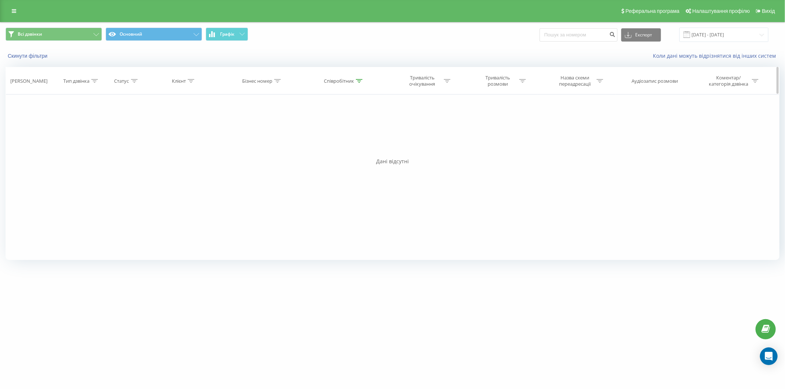
click at [357, 82] on icon at bounding box center [359, 81] width 7 height 4
click at [356, 132] on input "настя мирошниченко" at bounding box center [344, 133] width 65 height 13
click at [363, 145] on span "OK" at bounding box center [360, 147] width 21 height 11
click at [360, 82] on icon at bounding box center [359, 81] width 7 height 4
click at [333, 148] on button "Скасувати" at bounding box center [327, 148] width 31 height 9
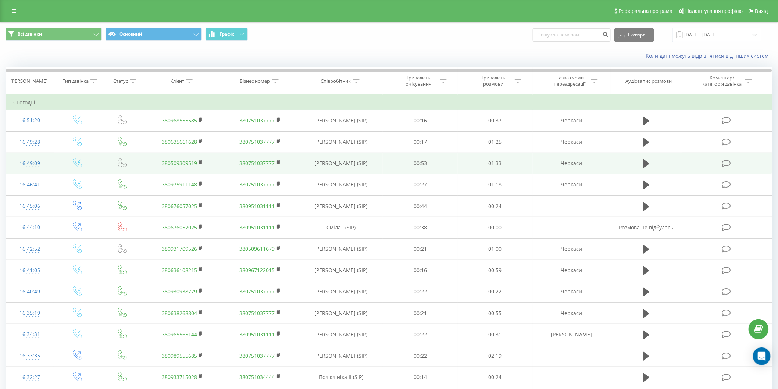
drag, startPoint x: 338, startPoint y: 164, endPoint x: 313, endPoint y: 164, distance: 25.4
click at [313, 164] on td "Настя Мірошниченко (SIP)" at bounding box center [341, 163] width 84 height 21
drag, startPoint x: 310, startPoint y: 162, endPoint x: 376, endPoint y: 166, distance: 66.3
click at [376, 166] on td "Настя Мірошниченко (SIP)" at bounding box center [341, 163] width 84 height 21
copy td "Настя Мірошниченко (SIP)"
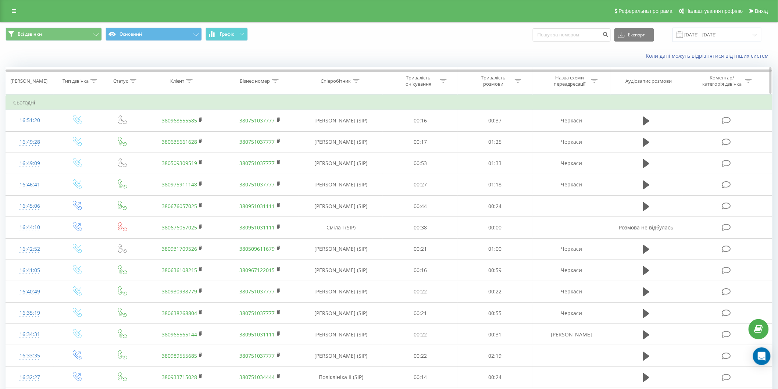
click at [352, 80] on div "Співробітник" at bounding box center [340, 81] width 39 height 6
click at [349, 138] on input "Настя мирошниченко" at bounding box center [341, 133] width 65 height 13
paste input "ірошниченко (SIP)"
type input "Настя Мірошниченко (SIP)"
click at [348, 146] on span "OK" at bounding box center [357, 147] width 21 height 11
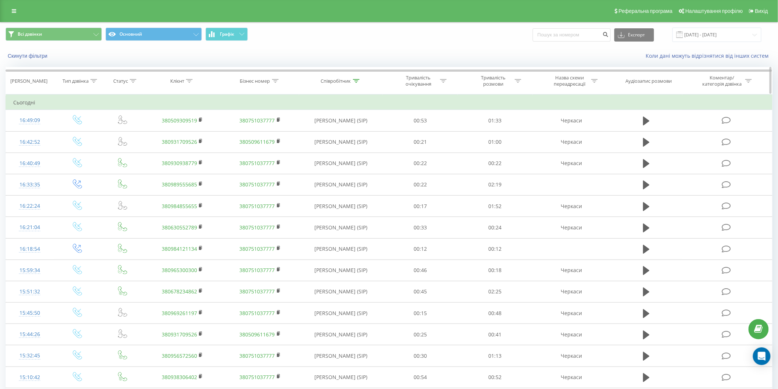
click at [351, 81] on div "Співробітник" at bounding box center [336, 81] width 30 height 6
click at [357, 81] on icon at bounding box center [356, 81] width 7 height 4
click at [357, 79] on icon at bounding box center [356, 81] width 7 height 4
click at [329, 151] on button "Скасувати" at bounding box center [324, 148] width 31 height 9
click at [97, 85] on th "Тип дзвінка" at bounding box center [78, 80] width 48 height 27
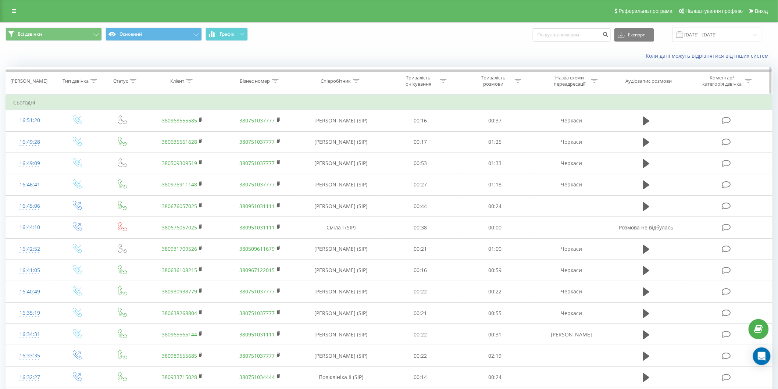
click at [96, 80] on icon at bounding box center [94, 81] width 7 height 4
click at [88, 141] on div "Введіть значення" at bounding box center [77, 134] width 65 height 14
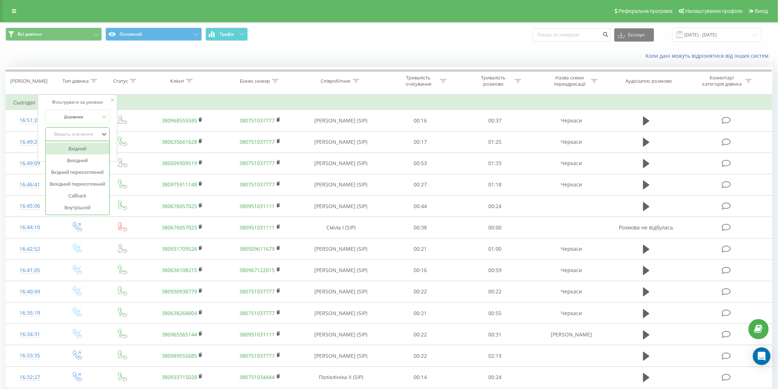
click at [87, 151] on div "Вхідний" at bounding box center [78, 149] width 64 height 12
click at [595, 79] on icon at bounding box center [595, 81] width 7 height 4
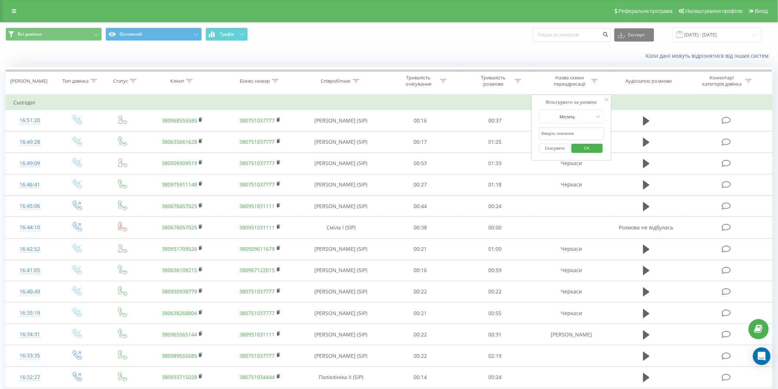
click at [574, 133] on input "text" at bounding box center [572, 133] width 65 height 13
click at [565, 131] on input "text" at bounding box center [572, 133] width 65 height 13
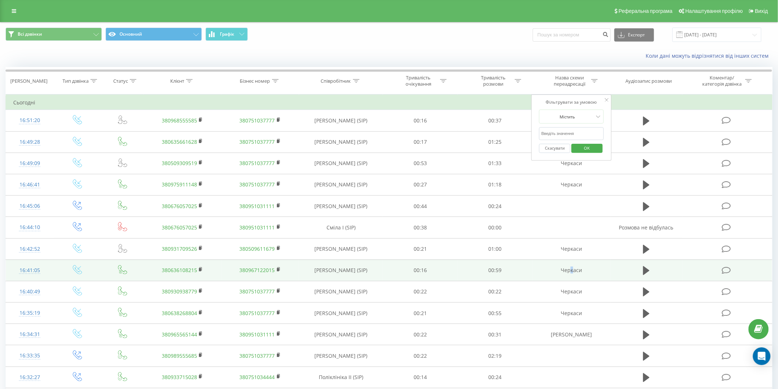
click at [572, 263] on td "Черкаси" at bounding box center [572, 270] width 78 height 21
click at [572, 270] on td "Черкаси" at bounding box center [572, 270] width 78 height 21
click at [574, 270] on td "Черкаси" at bounding box center [572, 270] width 78 height 21
drag, startPoint x: 575, startPoint y: 269, endPoint x: 553, endPoint y: 269, distance: 21.7
click at [553, 269] on td "Черкаси" at bounding box center [572, 270] width 78 height 21
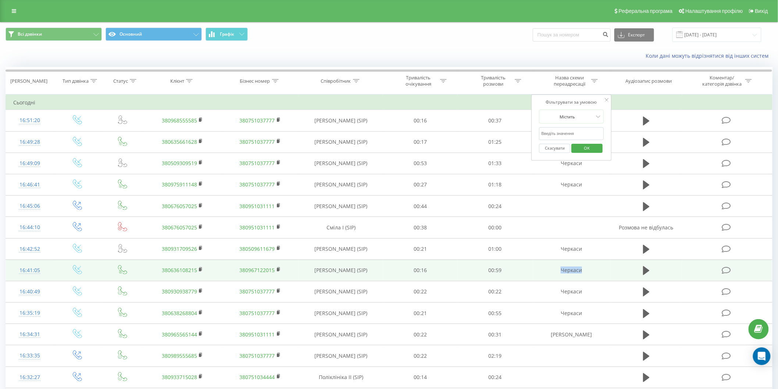
copy td "Черкаси"
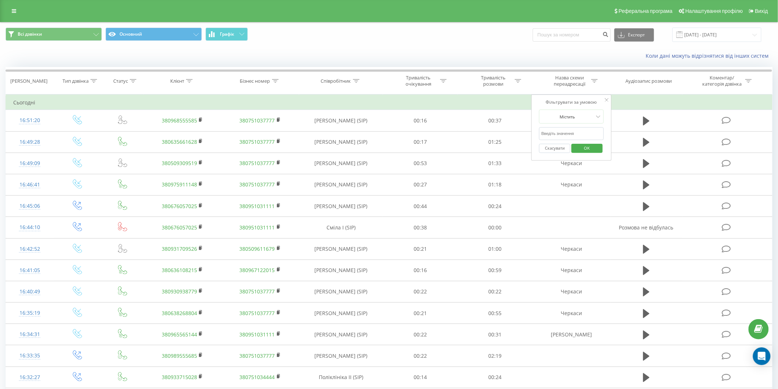
click at [564, 132] on input "text" at bounding box center [572, 133] width 65 height 13
paste input "Черкаси"
type input "Черкаси"
click at [535, 134] on div "Фільтрувати за умовою Містить Черкаси Скасувати OK" at bounding box center [572, 128] width 80 height 66
click at [586, 148] on span "OK" at bounding box center [587, 147] width 21 height 11
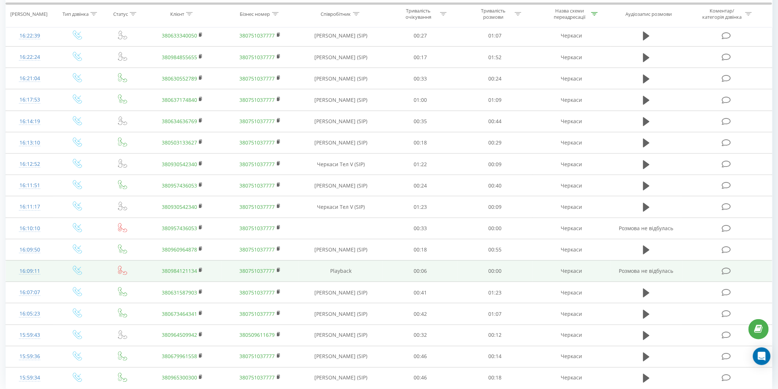
scroll to position [284, 0]
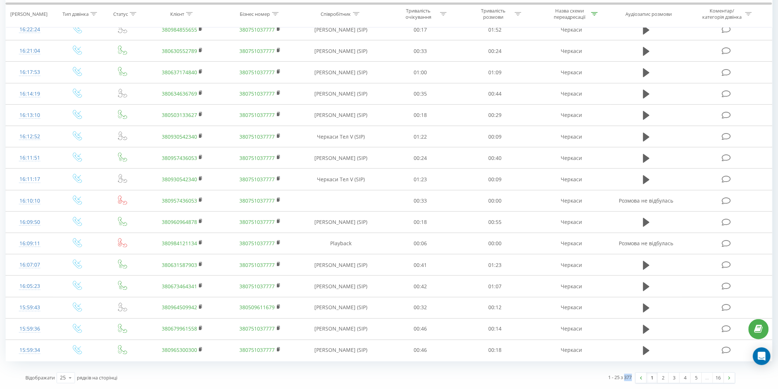
drag, startPoint x: 624, startPoint y: 377, endPoint x: 634, endPoint y: 380, distance: 10.7
click at [634, 380] on div "1 - 25 з 377 1 2 3 4 5 … 16" at bounding box center [561, 378] width 361 height 21
click at [543, 372] on div "1 - 25 з 377 1 2 3 4 5 … 16" at bounding box center [561, 378] width 361 height 21
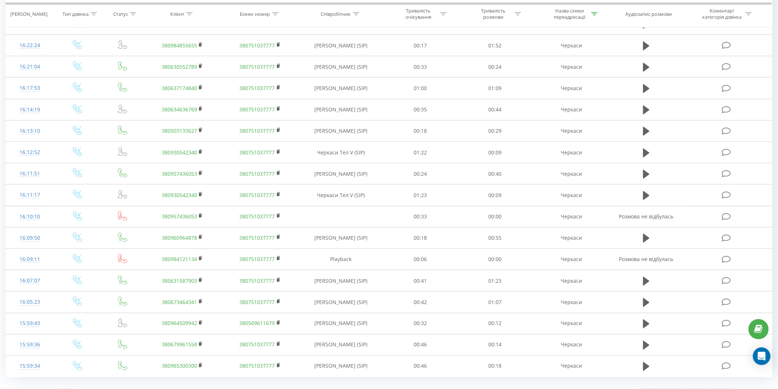
scroll to position [243, 0]
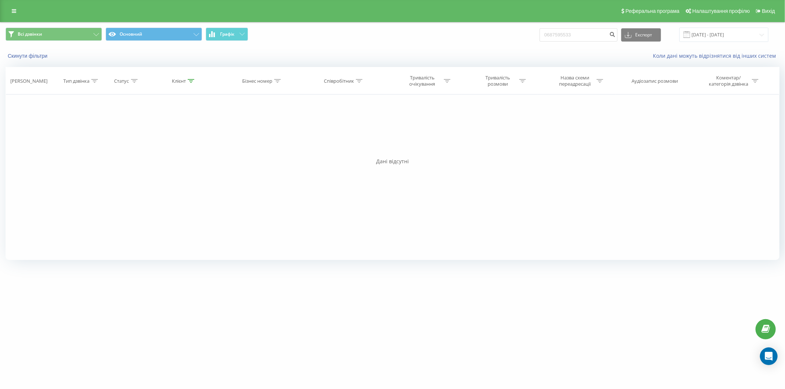
drag, startPoint x: 0, startPoint y: 0, endPoint x: 427, endPoint y: 37, distance: 428.7
click at [427, 37] on div "Всі дзвінки Основний Графік 0687595533 Експорт .csv .xls .xlsx [DATE] - [DATE]" at bounding box center [393, 35] width 774 height 14
drag, startPoint x: 615, startPoint y: 34, endPoint x: 533, endPoint y: 31, distance: 82.5
click at [533, 31] on div "Всі дзвінки Основний Графік 0687595533 Експорт .csv .xls .xlsx [DATE] - [DATE]" at bounding box center [393, 35] width 774 height 14
click at [590, 35] on input "0687595533" at bounding box center [578, 34] width 78 height 13
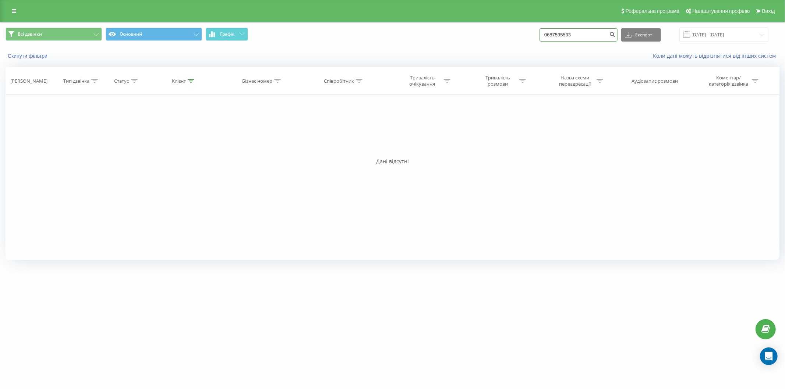
drag, startPoint x: 590, startPoint y: 35, endPoint x: 520, endPoint y: 45, distance: 70.9
click at [521, 42] on div "Всі дзвінки Основний Графік 0687595533 Експорт .csv .xls .xlsx [DATE] - [DATE]" at bounding box center [393, 35] width 774 height 14
type input "0677486383"
